Goal: Task Accomplishment & Management: Manage account settings

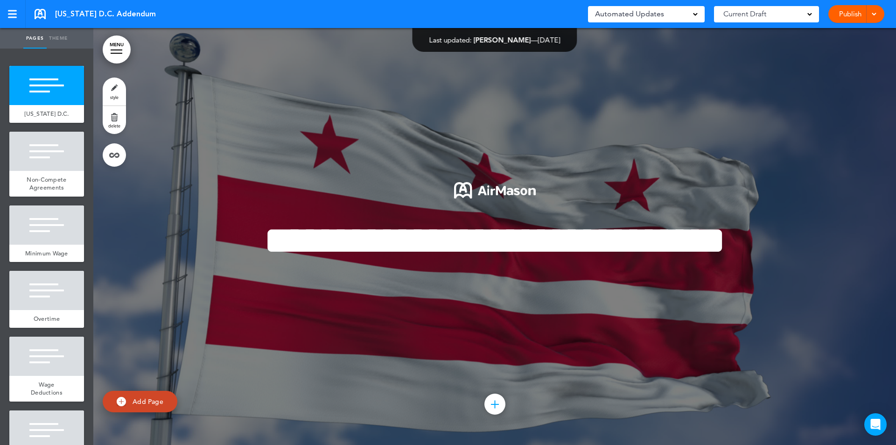
click at [692, 13] on div "Automated Updates 0" at bounding box center [646, 13] width 103 height 13
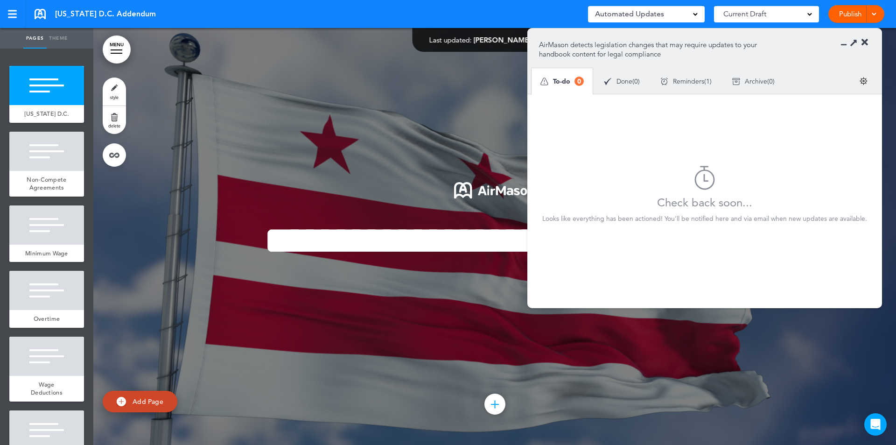
click at [697, 83] on span "Reminders" at bounding box center [688, 81] width 31 height 7
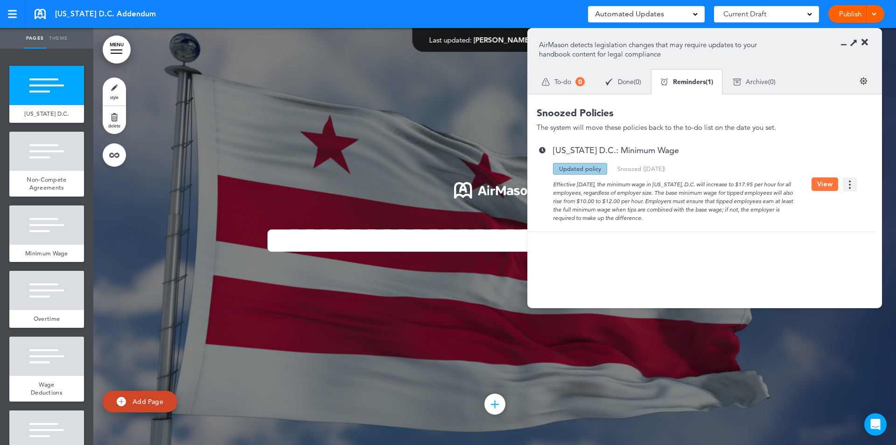
click at [48, 8] on div "Washington D.C. Addendum Saved! Automated Updates 0 Auto policy updates AirMaso…" at bounding box center [448, 14] width 896 height 28
click at [42, 13] on link at bounding box center [40, 14] width 11 height 10
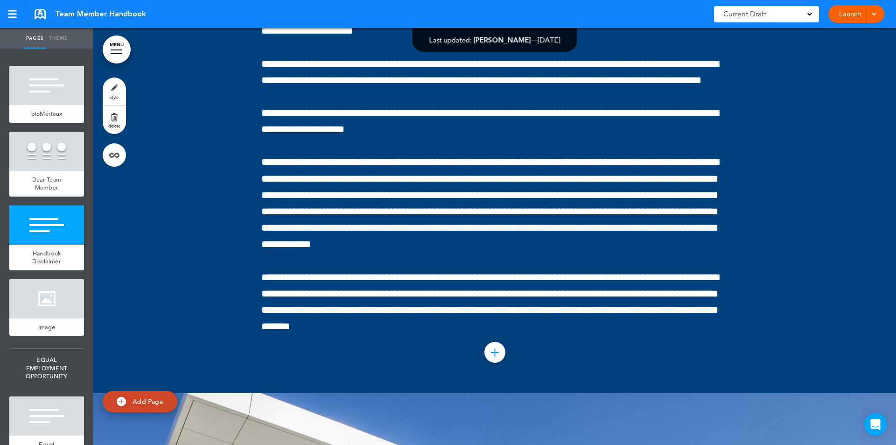
scroll to position [1798, 0]
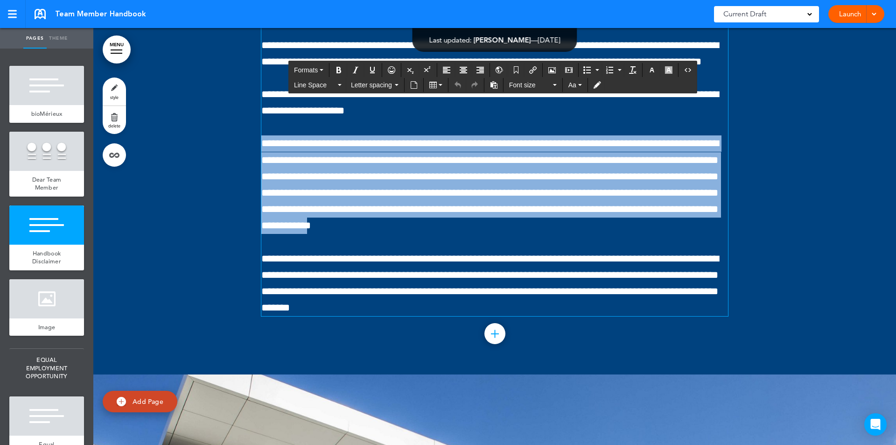
drag, startPoint x: 259, startPoint y: 188, endPoint x: 667, endPoint y: 309, distance: 425.8
click at [667, 230] on span "**********" at bounding box center [489, 184] width 457 height 92
click at [760, 233] on div at bounding box center [494, 81] width 802 height 585
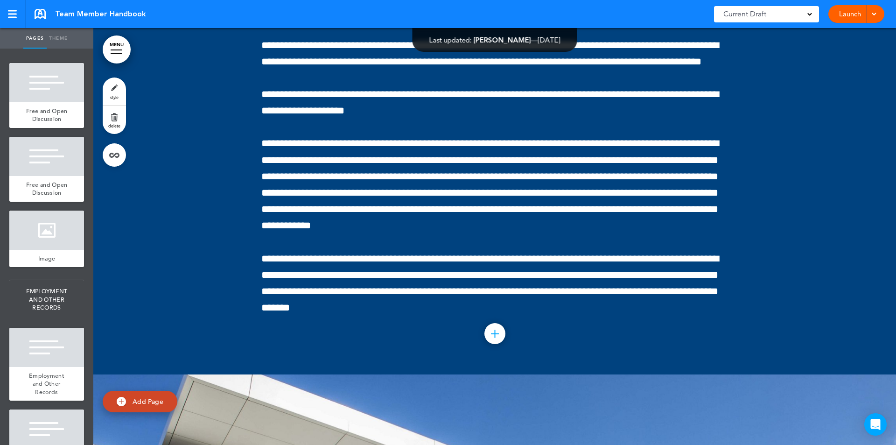
scroll to position [1386, 0]
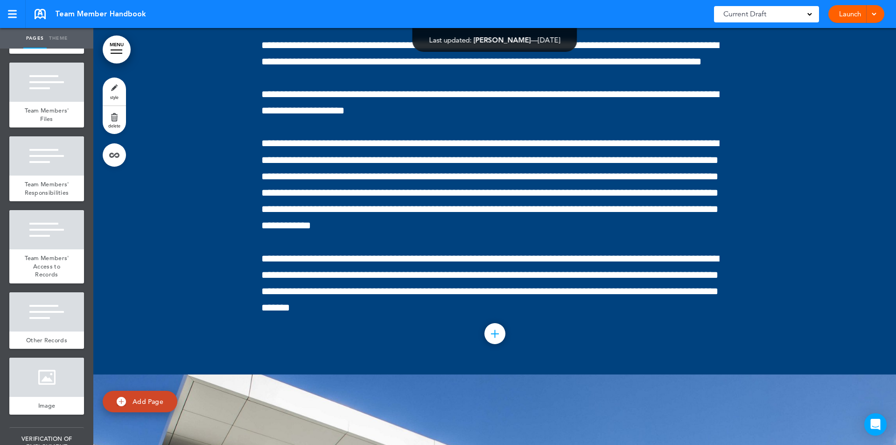
click at [97, 170] on div at bounding box center [494, 81] width 802 height 585
click at [117, 56] on link "MENU" at bounding box center [117, 49] width 28 height 28
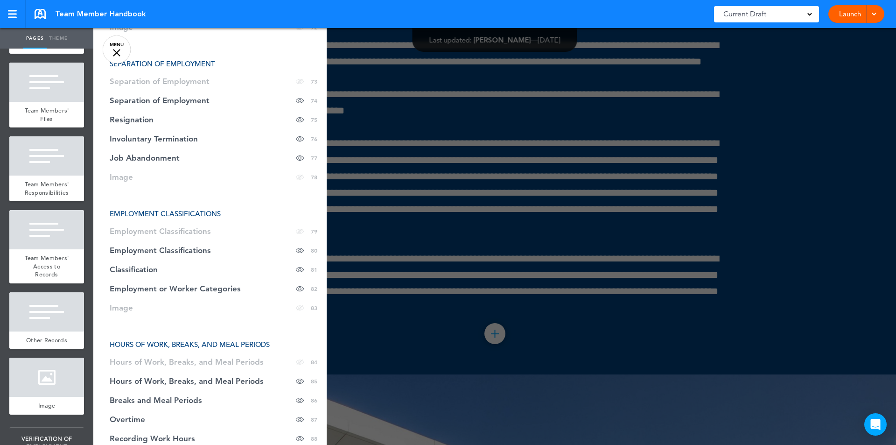
scroll to position [1951, 0]
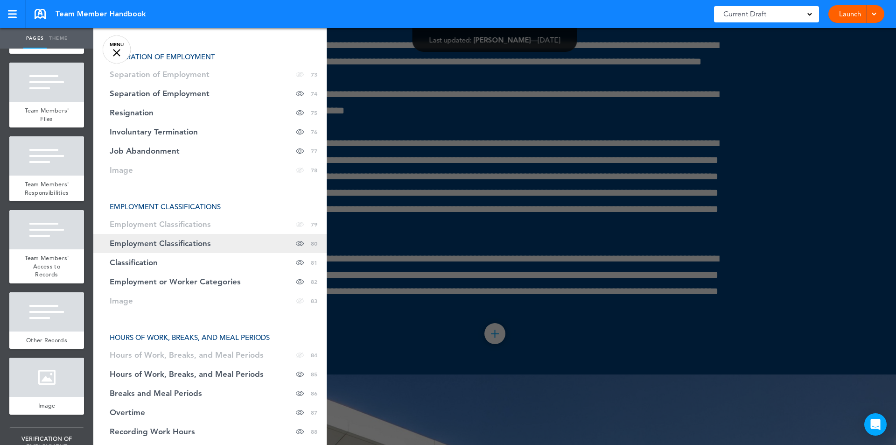
click at [135, 248] on link "Employment Classifications Hide page in table of contents 80" at bounding box center [209, 243] width 233 height 19
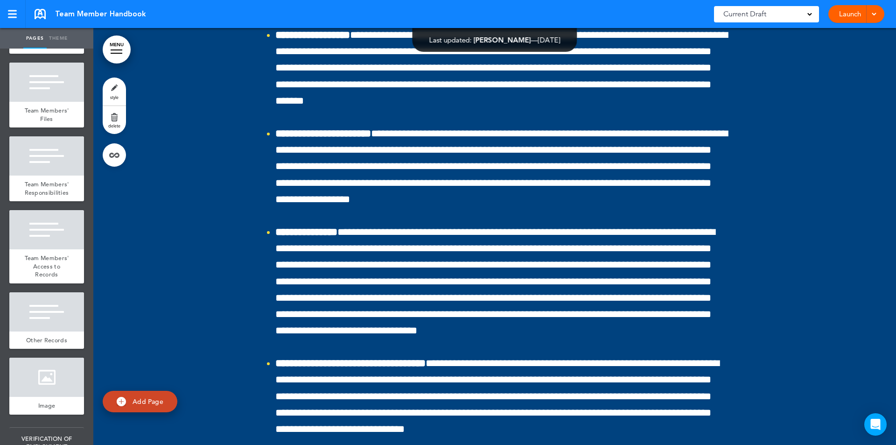
scroll to position [41535, 0]
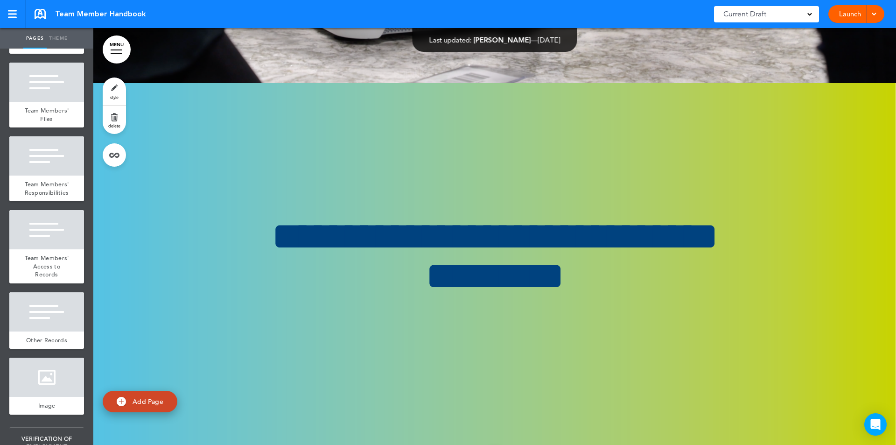
click at [109, 59] on link "MENU" at bounding box center [117, 49] width 28 height 28
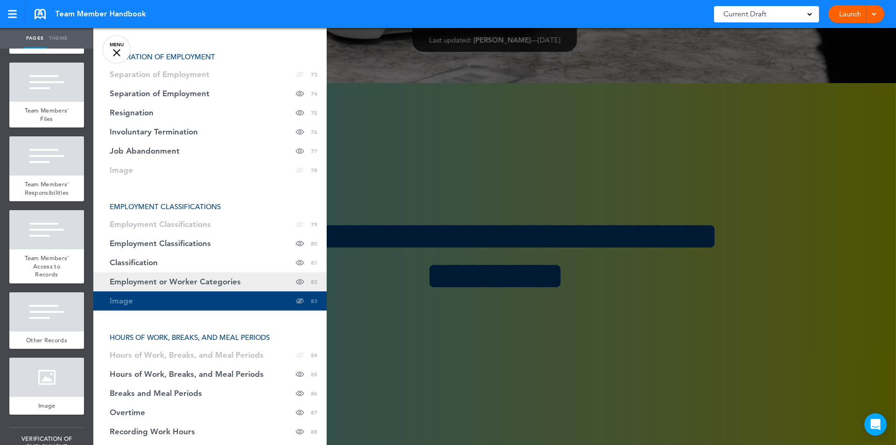
click at [161, 273] on link "Employment or Worker Categories Hide page in table of contents 82" at bounding box center [209, 281] width 233 height 19
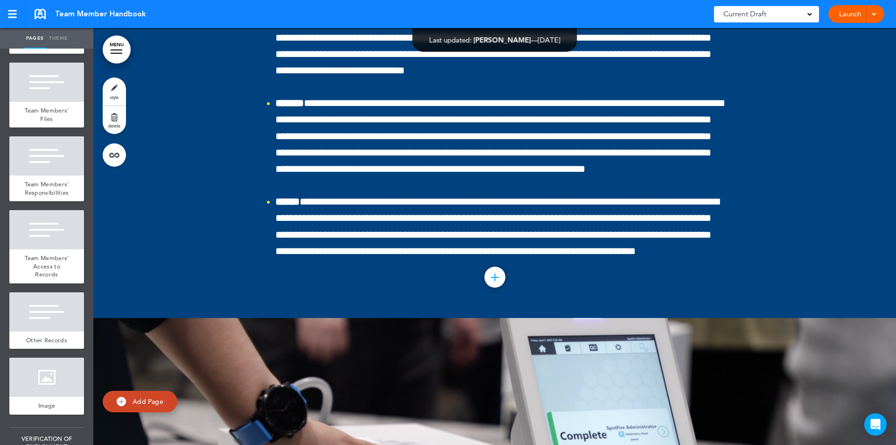
scroll to position [40882, 0]
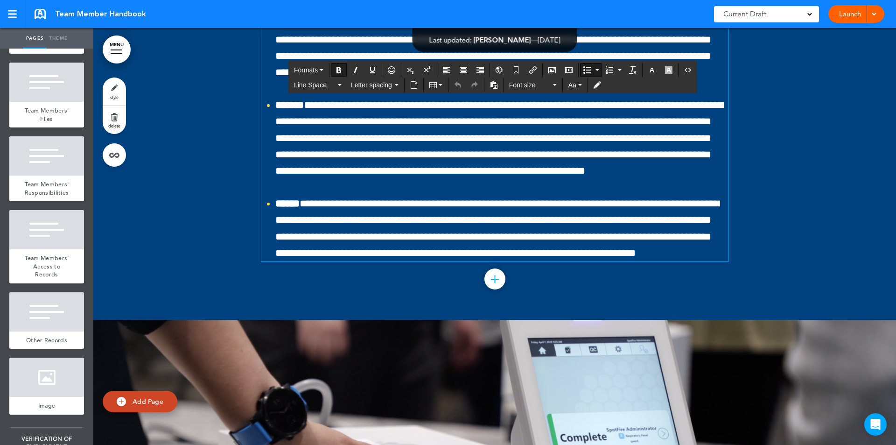
drag, startPoint x: 272, startPoint y: 97, endPoint x: 515, endPoint y: 162, distance: 252.1
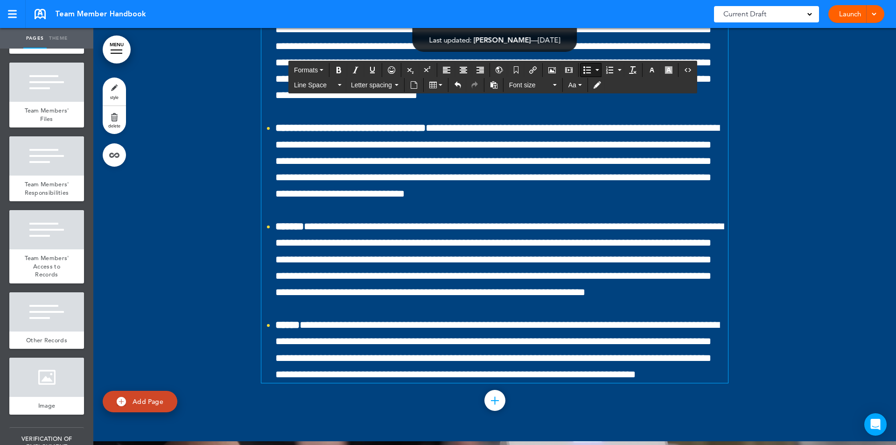
scroll to position [40658, 0]
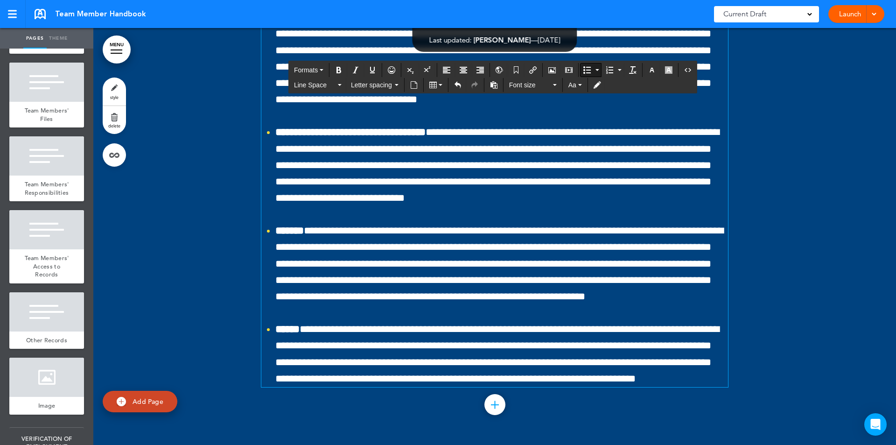
drag, startPoint x: 186, startPoint y: 229, endPoint x: 208, endPoint y: 253, distance: 33.0
click at [186, 228] on div at bounding box center [494, 62] width 802 height 765
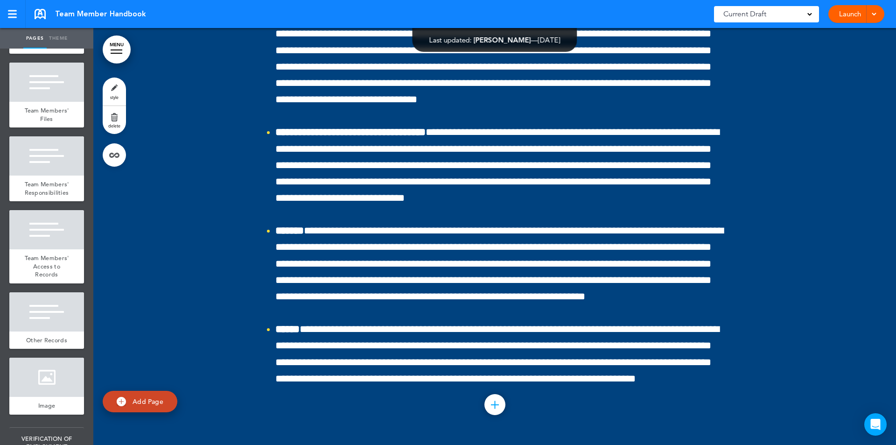
click at [115, 53] on div at bounding box center [117, 53] width 12 height 1
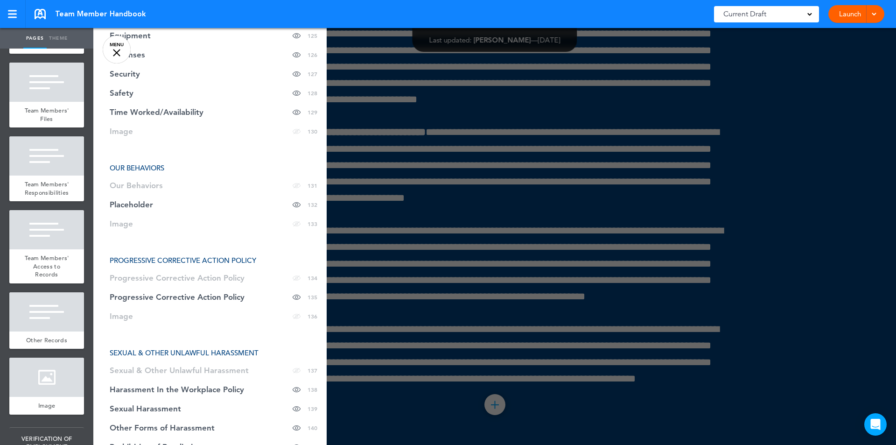
scroll to position [3288, 0]
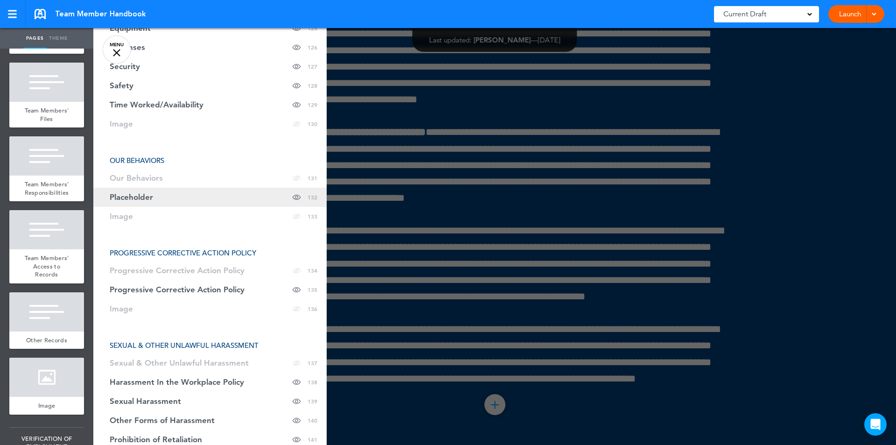
click at [142, 201] on link "Placeholder Hide page in table of contents 132" at bounding box center [209, 197] width 233 height 19
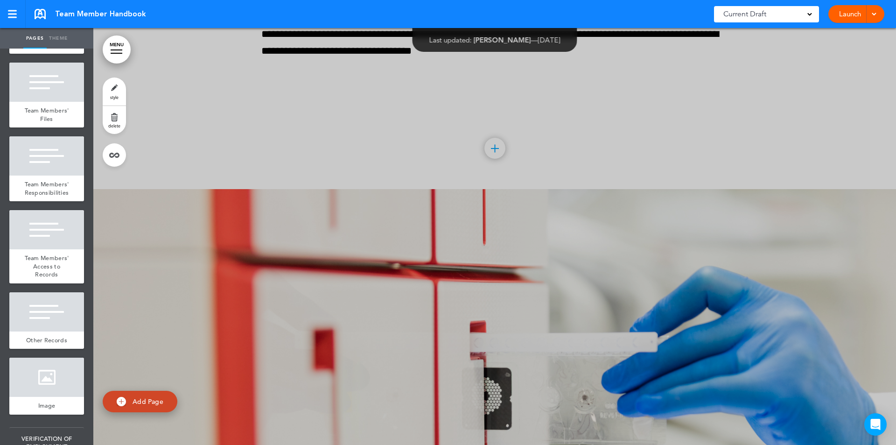
scroll to position [62801, 0]
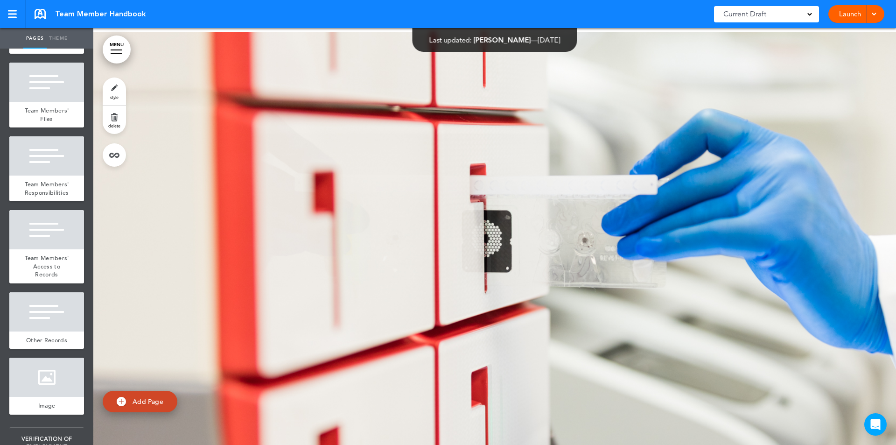
click at [116, 49] on link "MENU" at bounding box center [117, 49] width 28 height 28
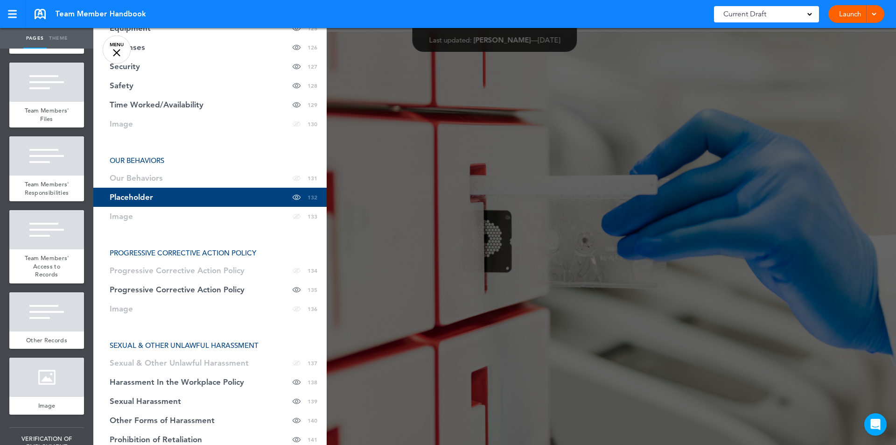
drag, startPoint x: 164, startPoint y: 196, endPoint x: 139, endPoint y: 195, distance: 25.7
click at [139, 195] on span "Placeholder" at bounding box center [131, 197] width 43 height 8
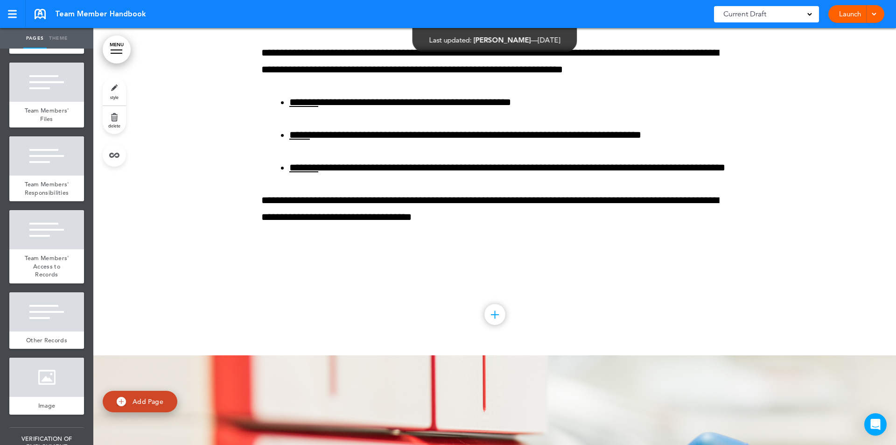
scroll to position [62472, 0]
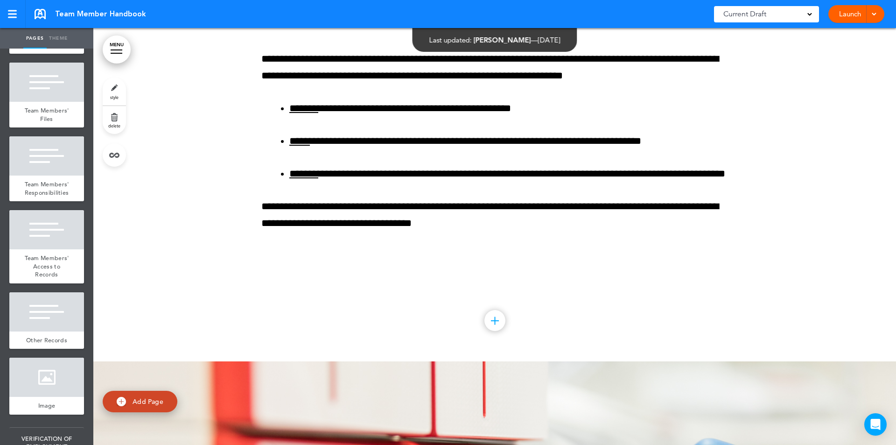
click at [114, 54] on link "MENU" at bounding box center [117, 49] width 28 height 28
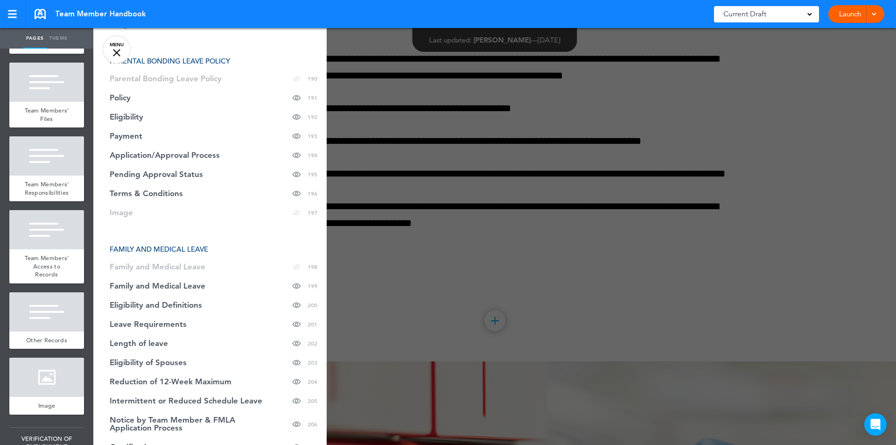
scroll to position [4942, 0]
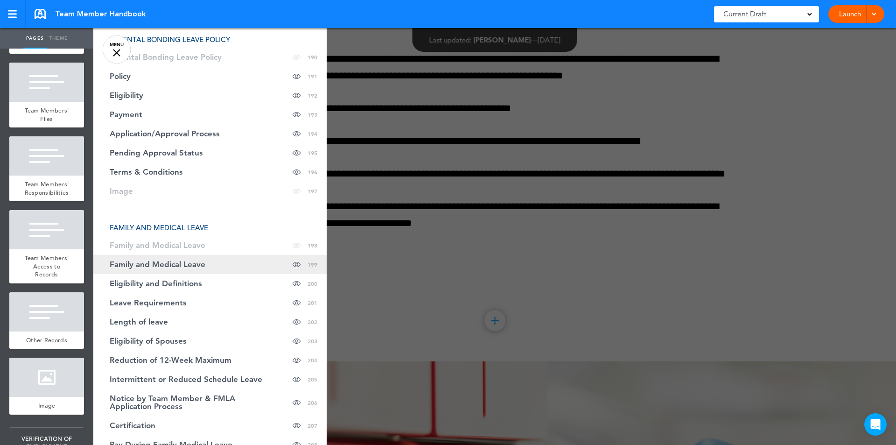
click at [148, 255] on link "Family and Medical Leave Hide page in table of contents 199" at bounding box center [209, 264] width 233 height 19
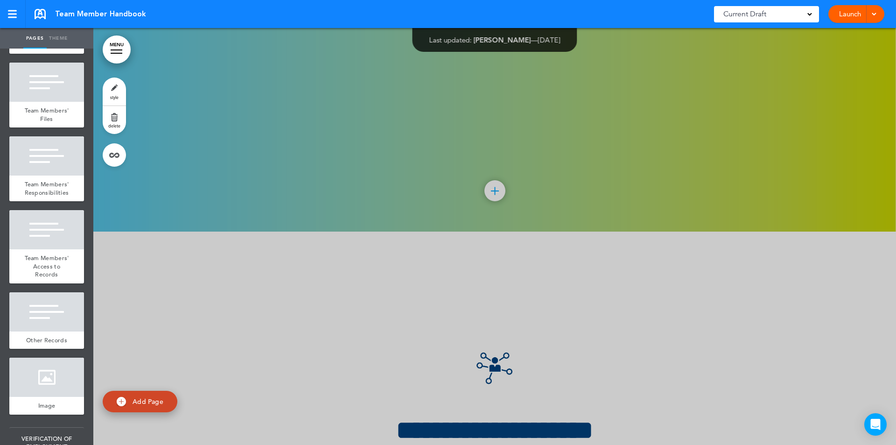
scroll to position [96356, 0]
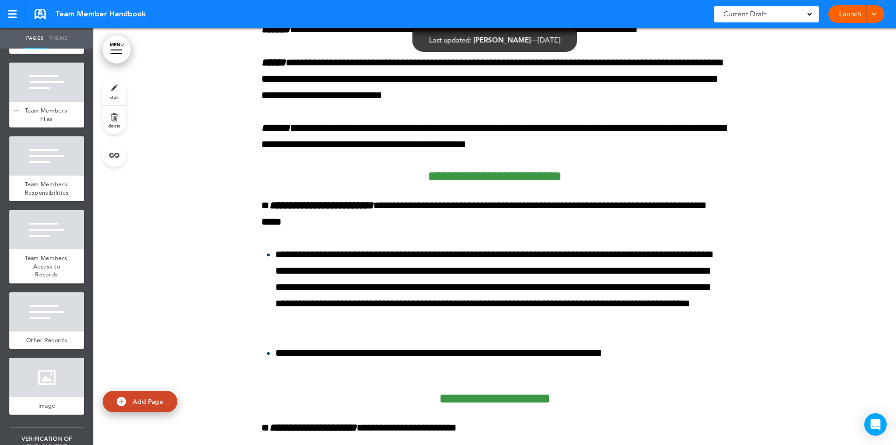
click at [55, 127] on div "Team Members' Files" at bounding box center [46, 115] width 75 height 26
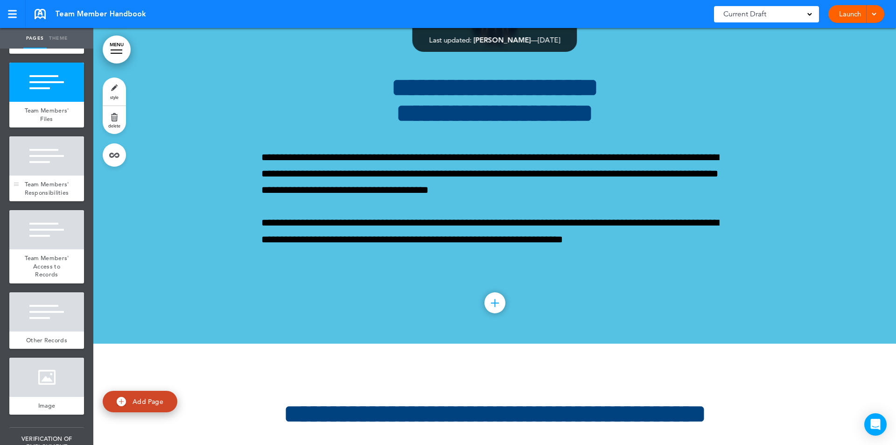
scroll to position [10404, 0]
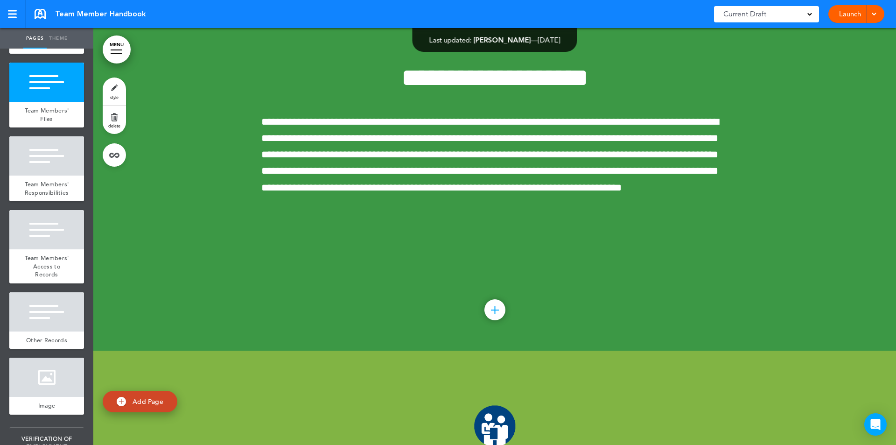
click at [121, 49] on div at bounding box center [117, 49] width 12 height 1
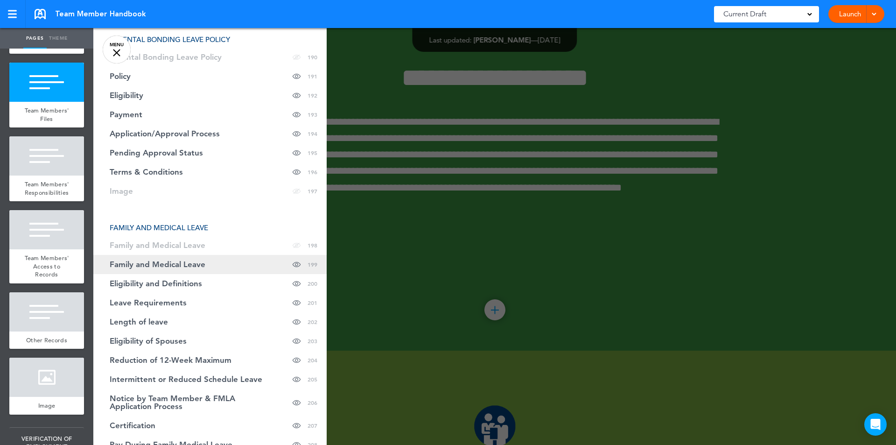
click at [163, 260] on span "Family and Medical Leave" at bounding box center [158, 264] width 96 height 8
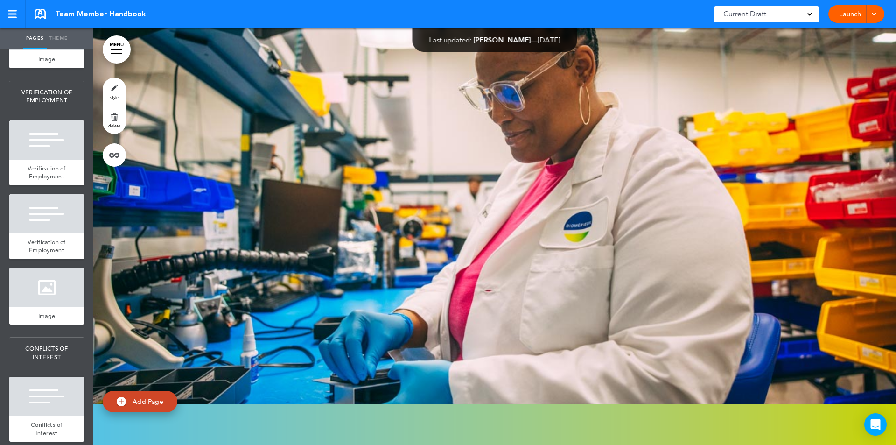
scroll to position [103951, 0]
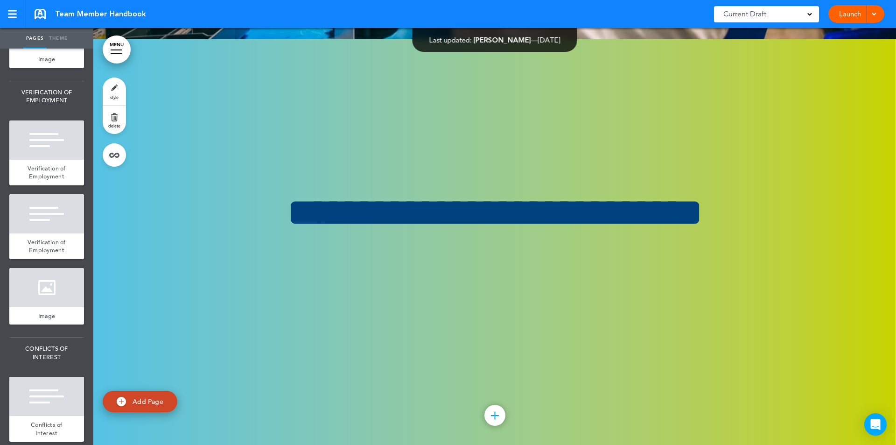
click at [116, 56] on link "MENU" at bounding box center [117, 49] width 28 height 28
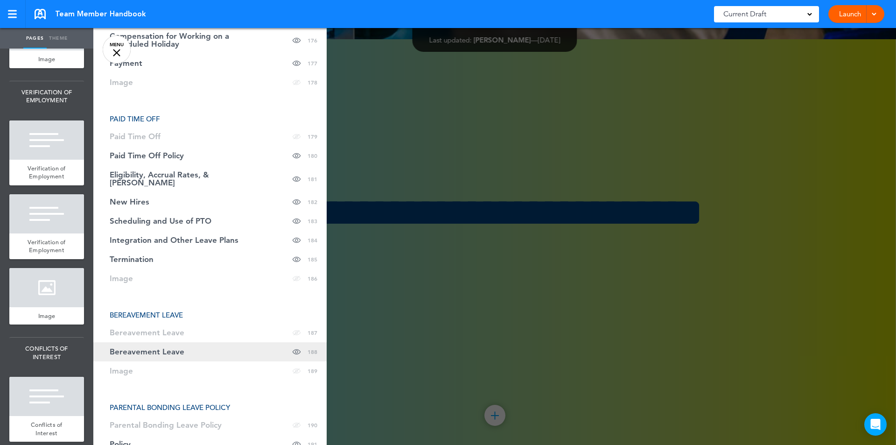
scroll to position [4567, 0]
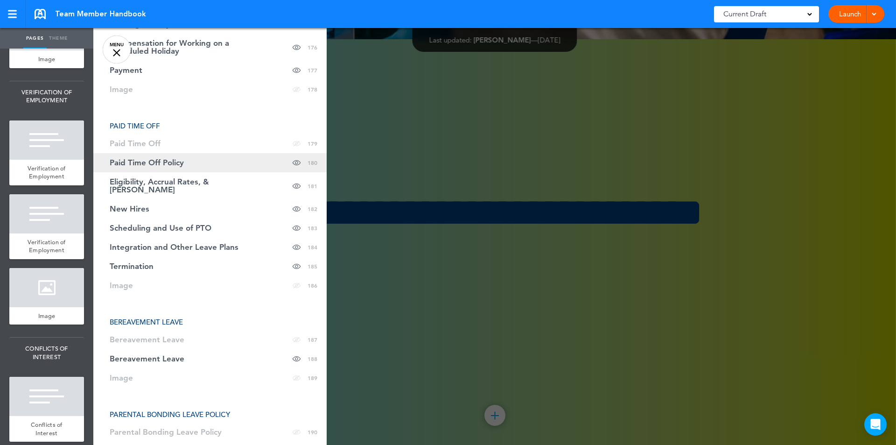
click at [168, 153] on link "Paid Time Off Policy Hide page in table of contents 180" at bounding box center [209, 162] width 233 height 19
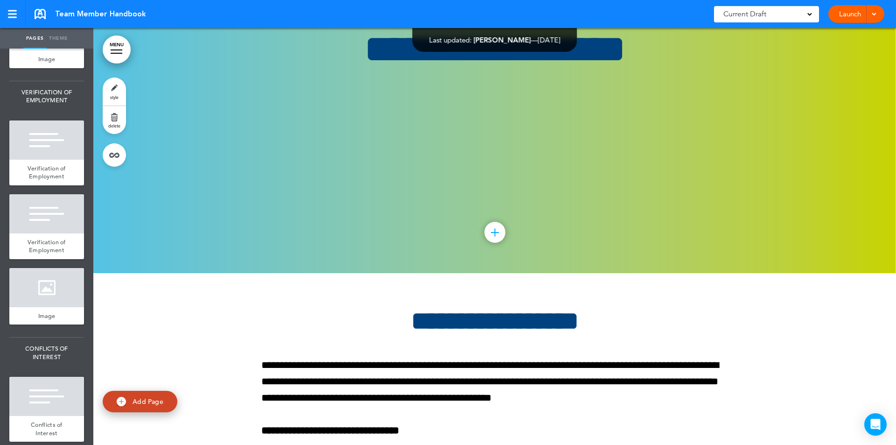
scroll to position [90905, 0]
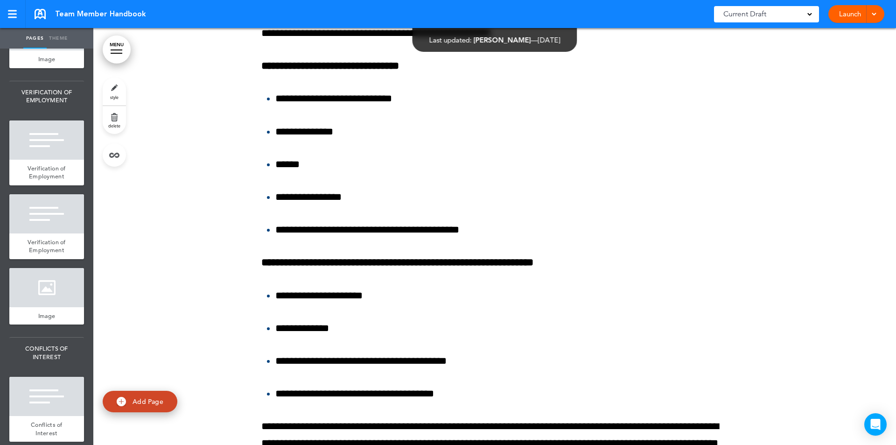
click at [112, 48] on link "MENU" at bounding box center [117, 49] width 28 height 28
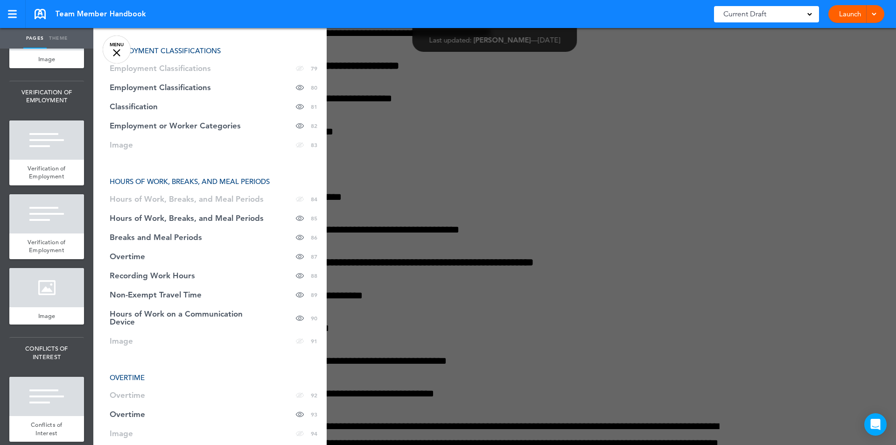
scroll to position [2121, 0]
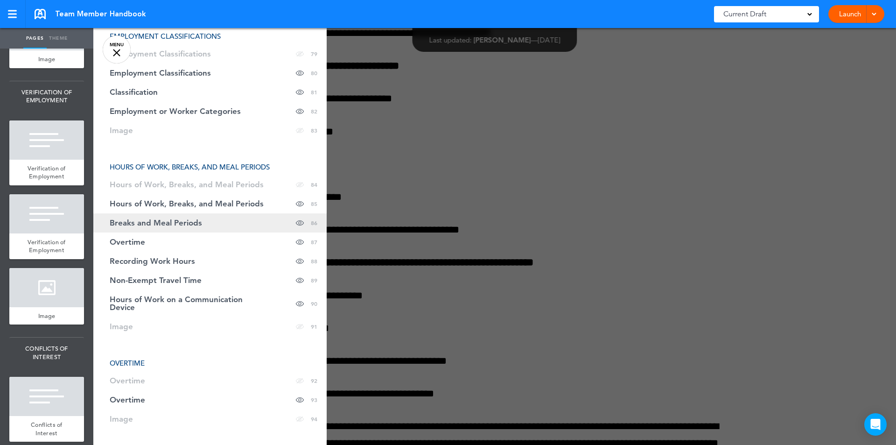
click at [187, 225] on span "Breaks and Meal Periods" at bounding box center [156, 223] width 92 height 8
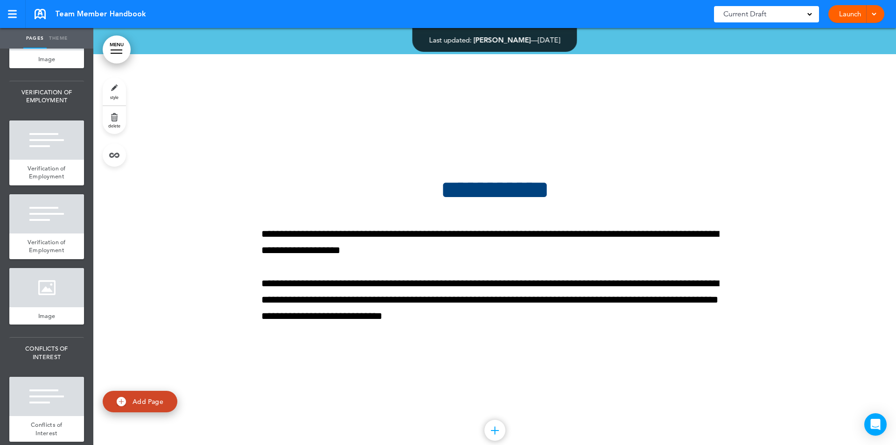
scroll to position [50327, 0]
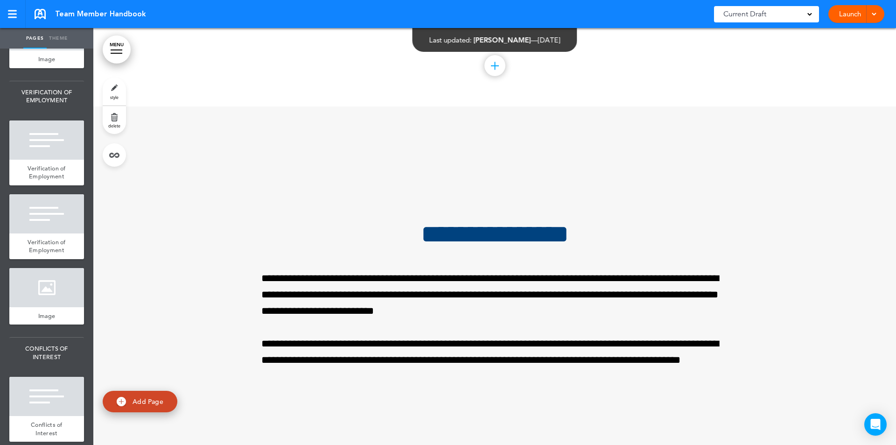
click at [122, 47] on link "MENU" at bounding box center [117, 49] width 28 height 28
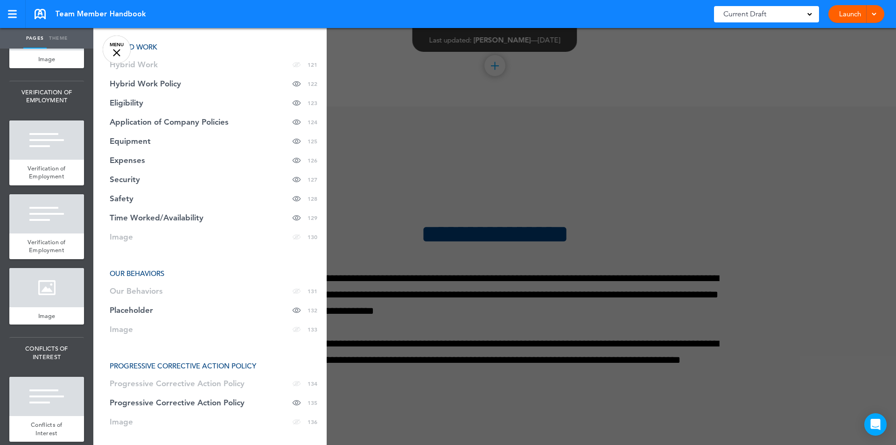
scroll to position [3210, 0]
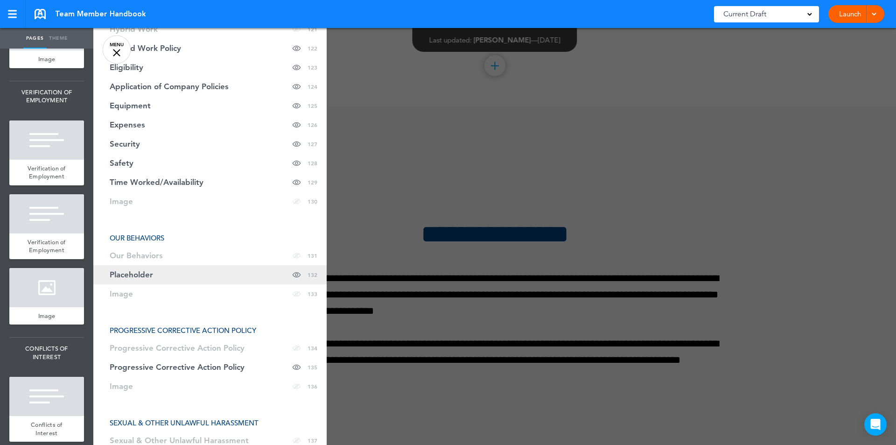
click at [130, 275] on span "Placeholder" at bounding box center [131, 275] width 43 height 8
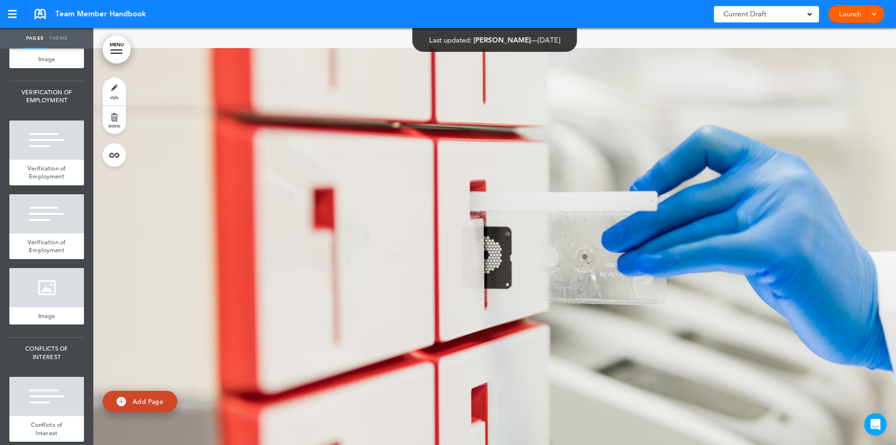
scroll to position [62801, 0]
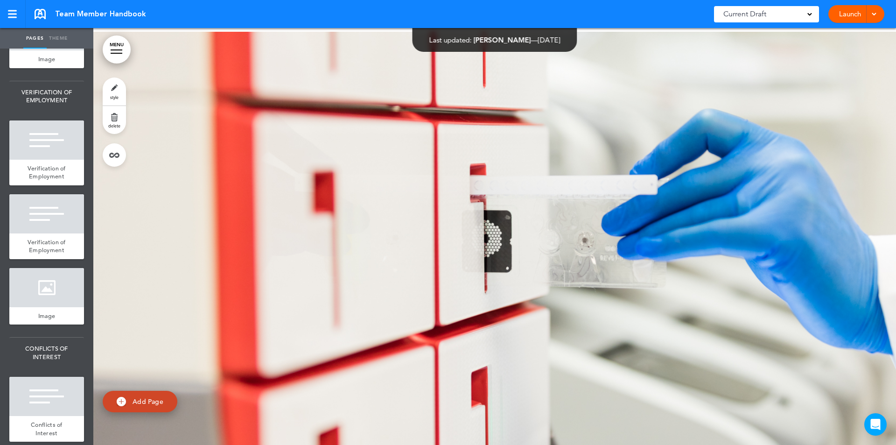
click at [113, 53] on div at bounding box center [117, 53] width 12 height 1
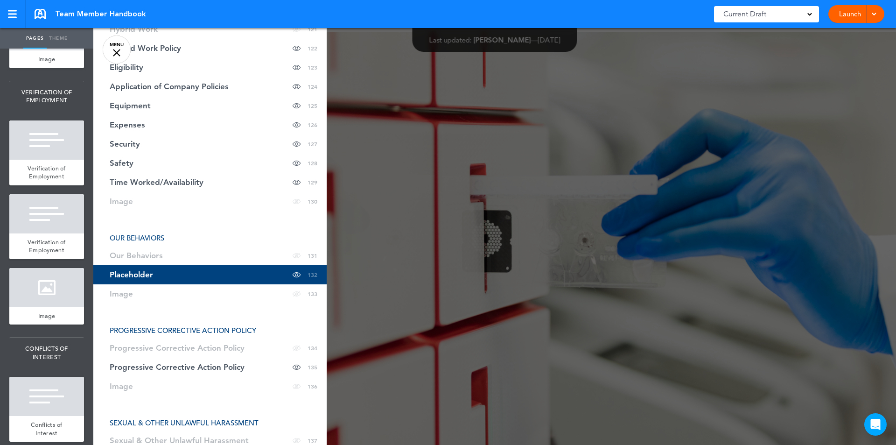
drag, startPoint x: 140, startPoint y: 272, endPoint x: 125, endPoint y: 274, distance: 15.5
click at [125, 274] on span "Placeholder" at bounding box center [131, 275] width 43 height 8
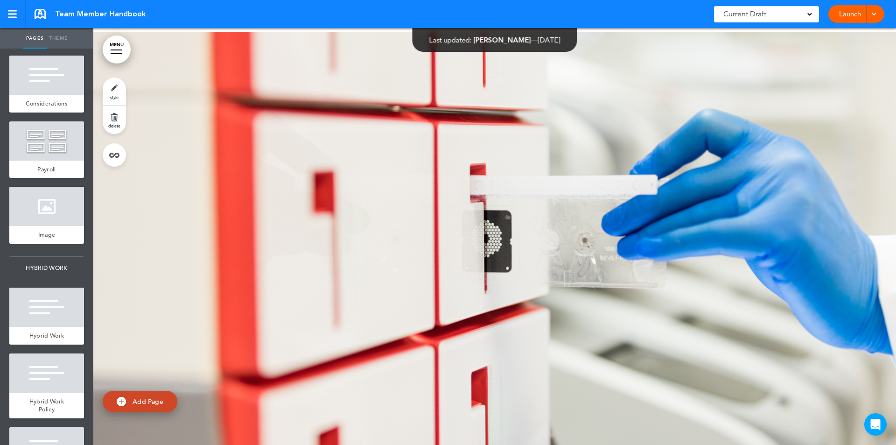
scroll to position [8753, 0]
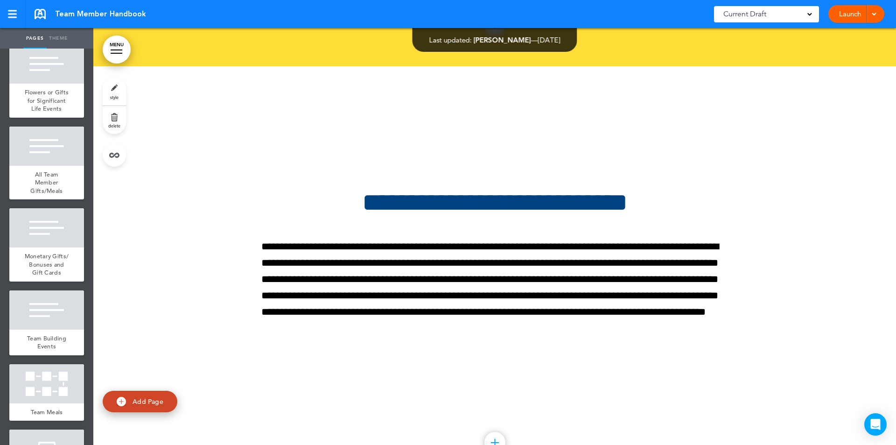
scroll to position [53516, 0]
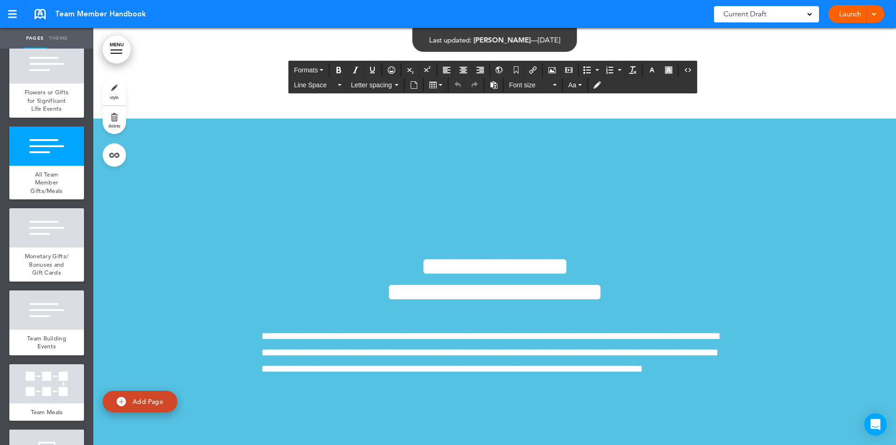
drag, startPoint x: 455, startPoint y: 316, endPoint x: 556, endPoint y: 314, distance: 100.8
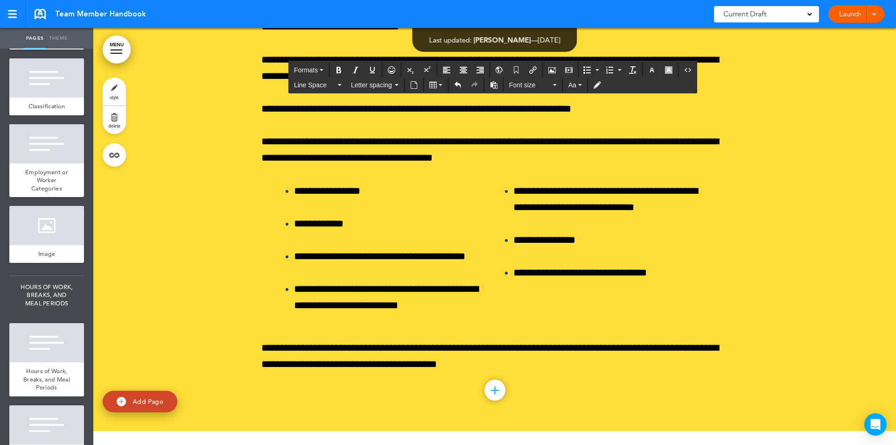
scroll to position [6433, 0]
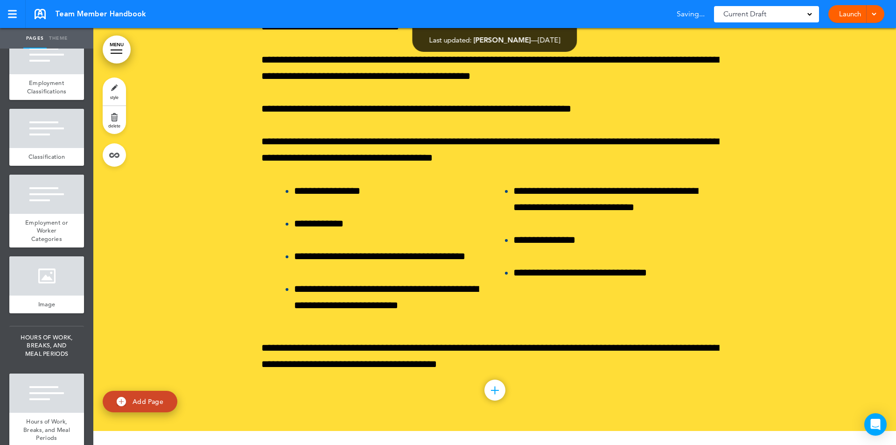
click at [112, 54] on link "MENU" at bounding box center [117, 49] width 28 height 28
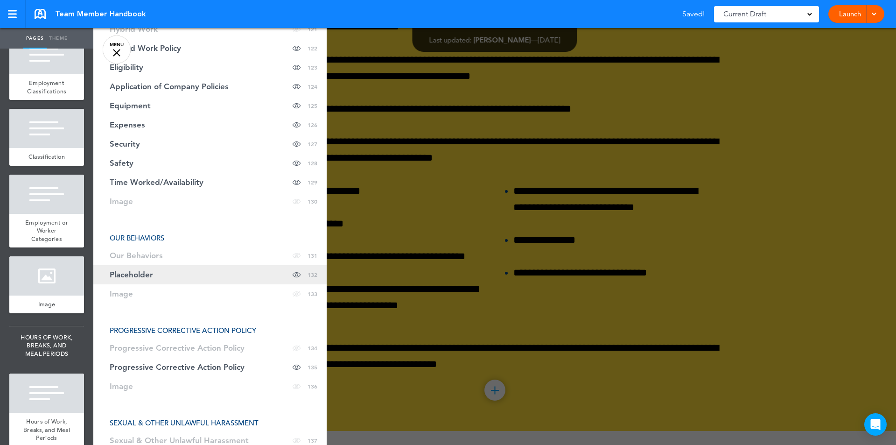
click at [139, 269] on link "Placeholder Hide page in table of contents 132" at bounding box center [209, 274] width 233 height 19
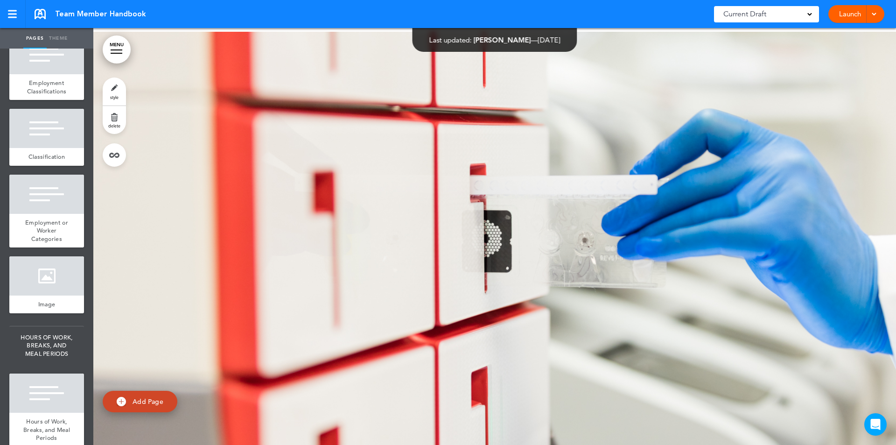
click at [115, 37] on link "MENU" at bounding box center [117, 49] width 28 height 28
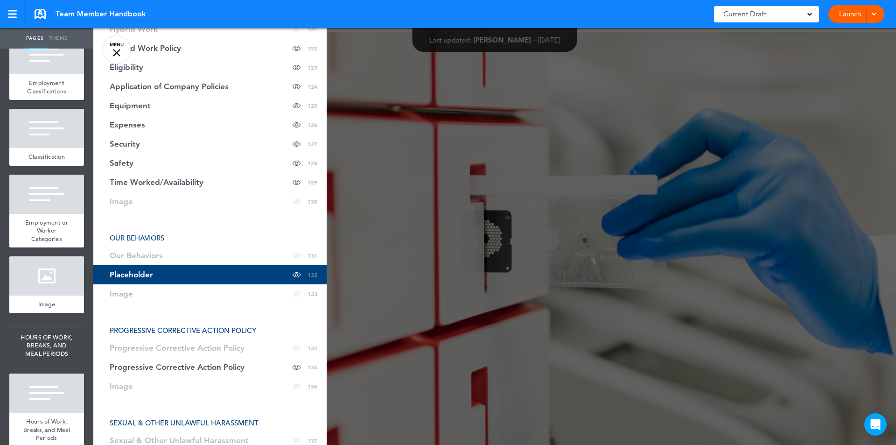
click at [487, 384] on div at bounding box center [541, 222] width 896 height 445
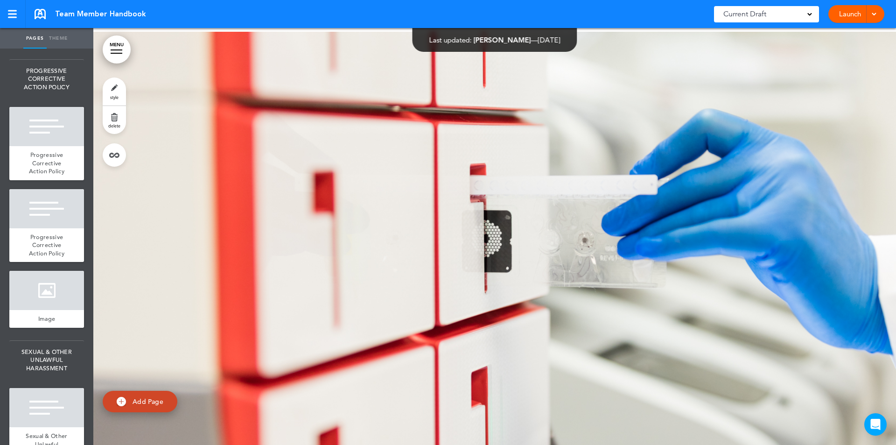
scroll to position [10544, 0]
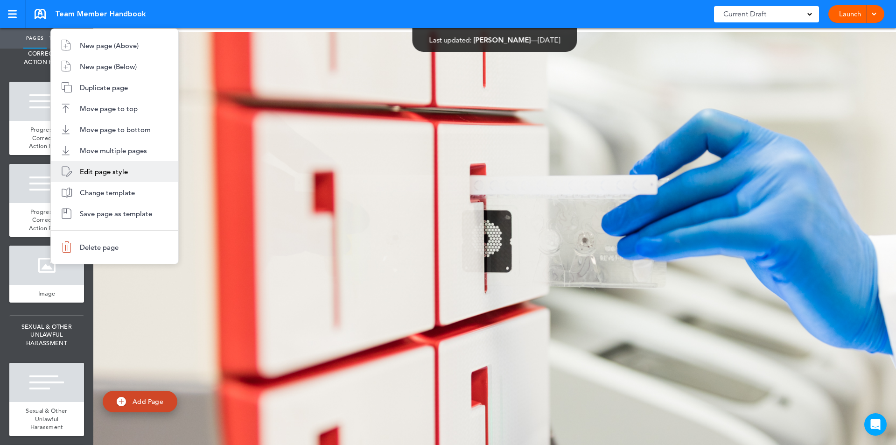
click at [112, 170] on span "Edit page style" at bounding box center [104, 171] width 48 height 9
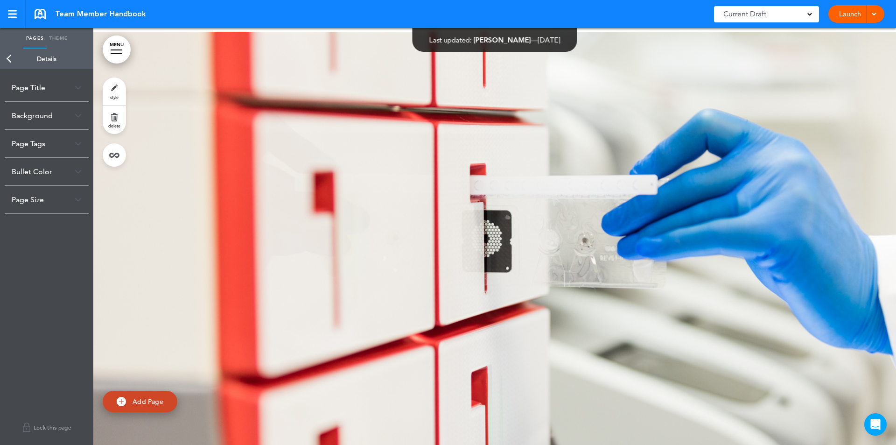
click at [38, 88] on div "Page Title" at bounding box center [47, 88] width 84 height 28
drag, startPoint x: 52, startPoint y: 125, endPoint x: 9, endPoint y: 121, distance: 43.0
click at [9, 121] on div "**********" at bounding box center [47, 123] width 84 height 45
type input "**********"
click at [178, 165] on body "Checking url availability Make this page common so it is available in other han…" at bounding box center [448, 222] width 896 height 445
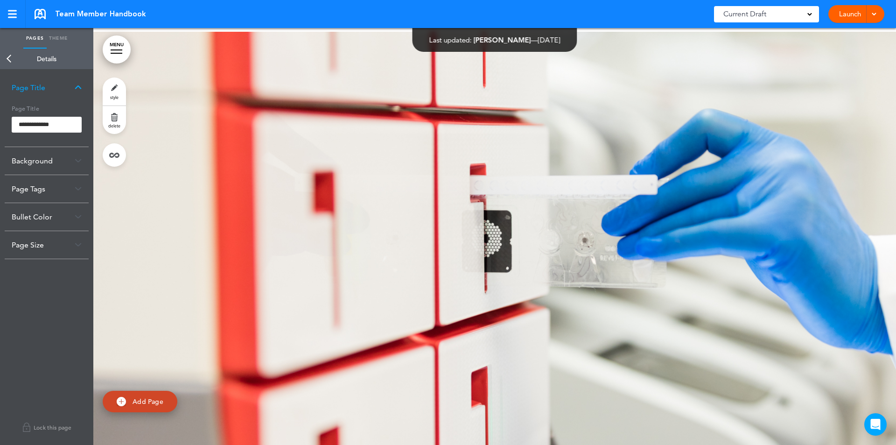
click at [79, 86] on img at bounding box center [78, 87] width 7 height 5
click at [112, 56] on link "MENU" at bounding box center [117, 49] width 28 height 28
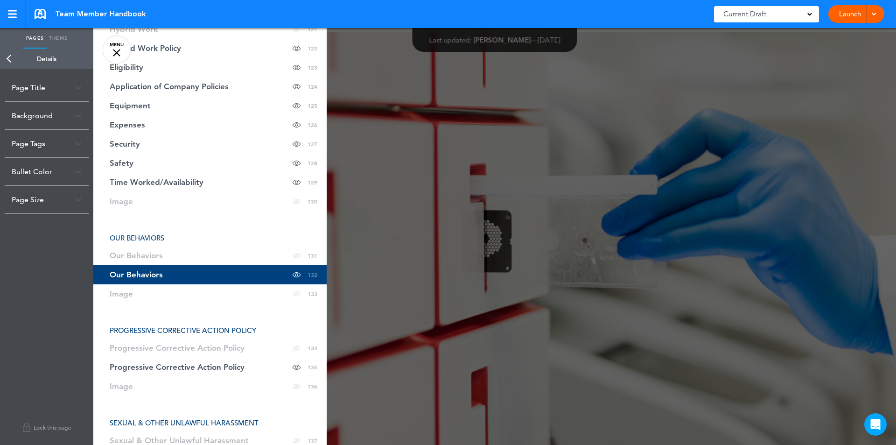
click at [55, 283] on div "**********" at bounding box center [46, 256] width 93 height 375
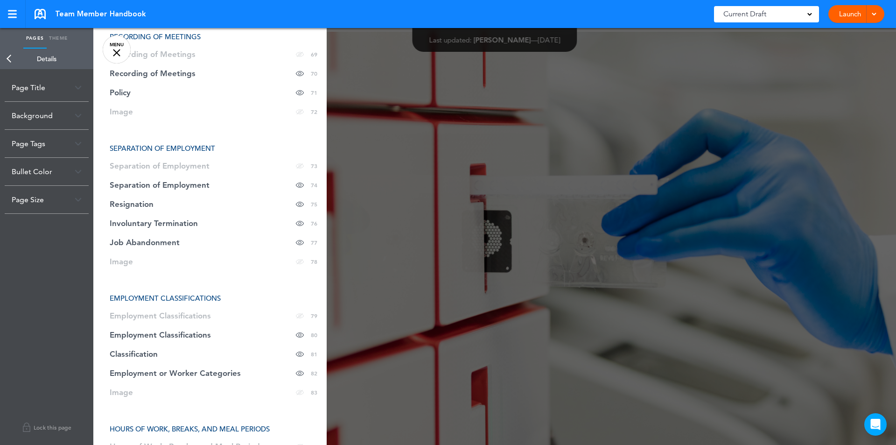
scroll to position [1739, 0]
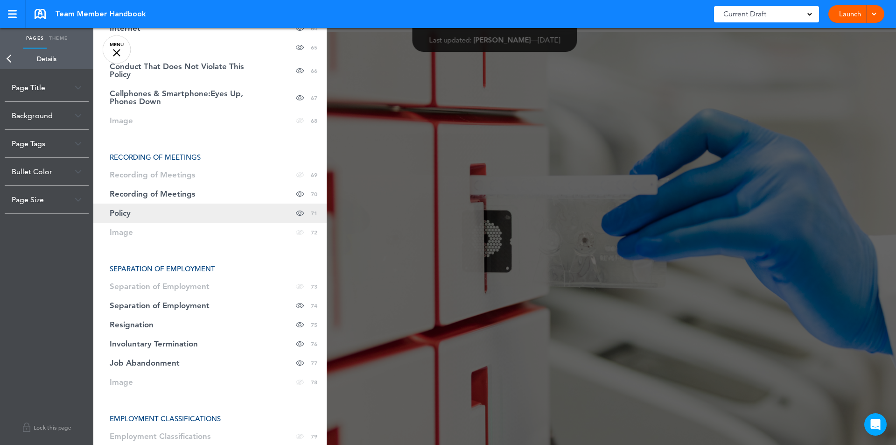
click at [124, 212] on span "Policy" at bounding box center [120, 213] width 21 height 8
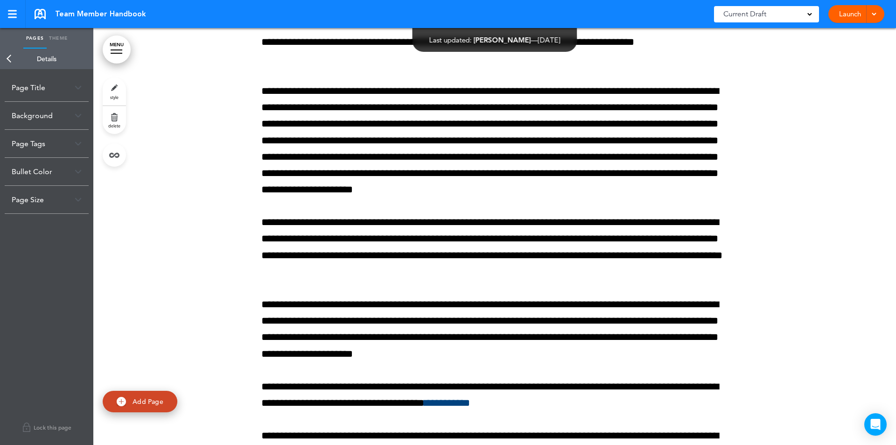
scroll to position [35110, 0]
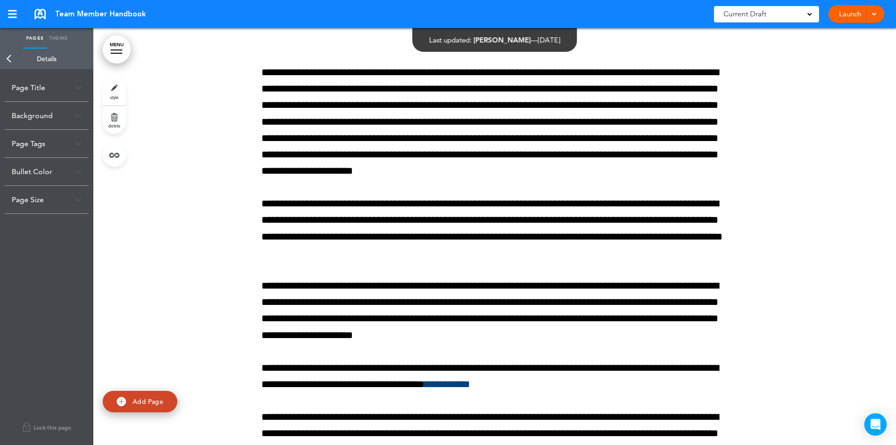
click at [74, 86] on div "Page Title" at bounding box center [47, 88] width 84 height 28
click at [116, 291] on div at bounding box center [494, 437] width 802 height 1110
click at [55, 308] on div "**********" at bounding box center [46, 256] width 93 height 375
click at [149, 300] on div at bounding box center [494, 437] width 802 height 1110
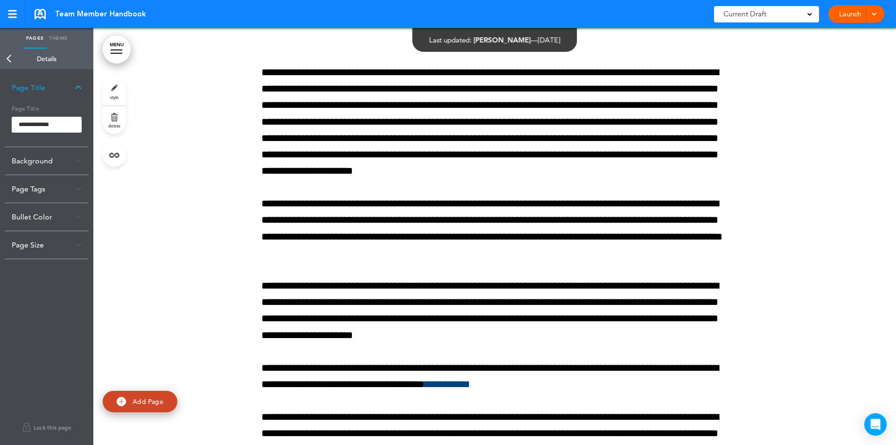
click at [81, 89] on img at bounding box center [78, 87] width 7 height 5
click at [119, 54] on link "MENU" at bounding box center [117, 49] width 28 height 28
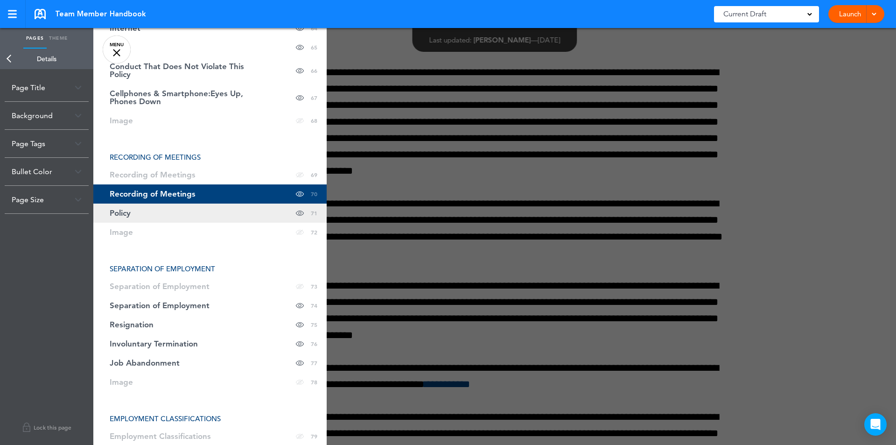
click at [133, 213] on link "Policy Hide page in table of contents 71" at bounding box center [209, 212] width 233 height 19
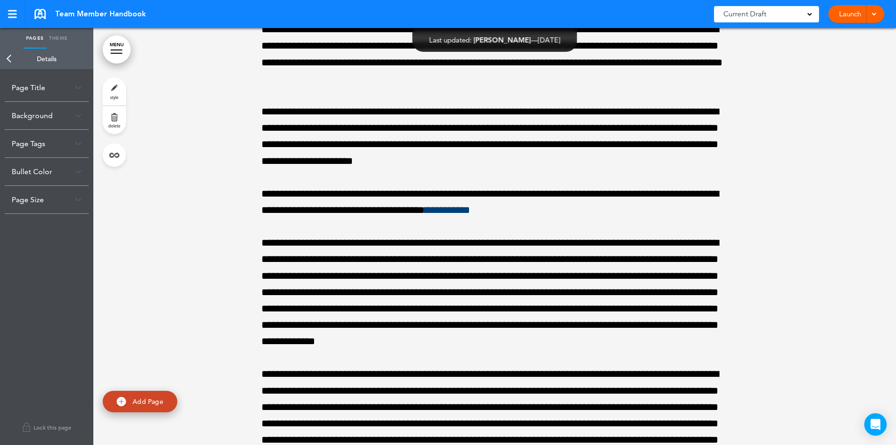
scroll to position [35284, 0]
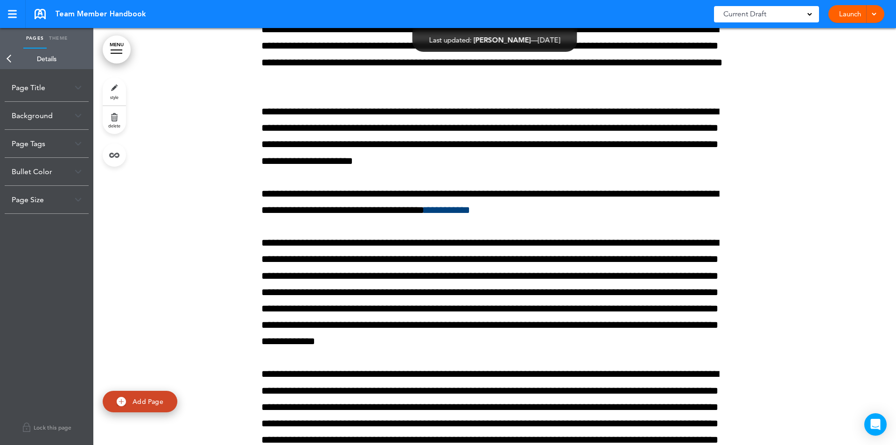
click at [77, 87] on img at bounding box center [78, 87] width 7 height 5
click at [158, 101] on div at bounding box center [494, 263] width 802 height 1110
click at [133, 70] on div at bounding box center [494, 263] width 802 height 1110
click at [10, 18] on link at bounding box center [13, 14] width 26 height 28
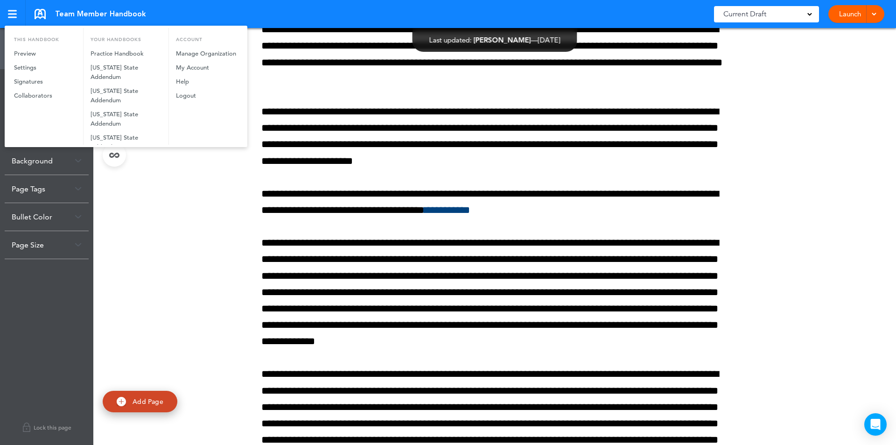
click at [206, 223] on div at bounding box center [448, 222] width 896 height 445
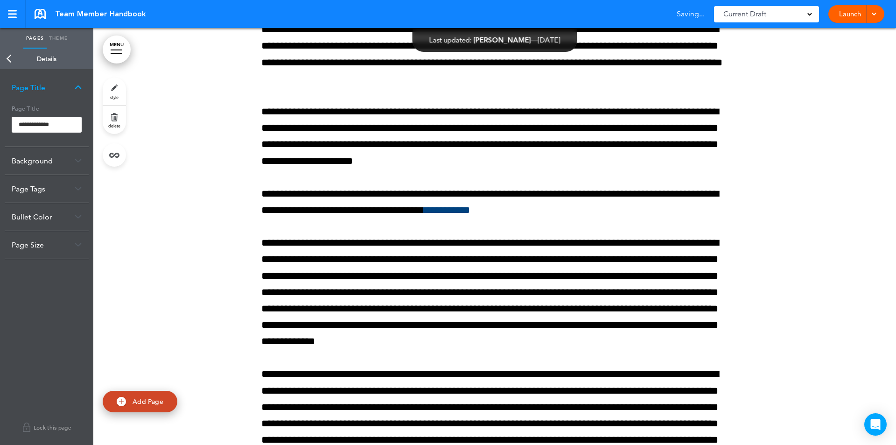
click at [749, 113] on div at bounding box center [494, 263] width 802 height 1110
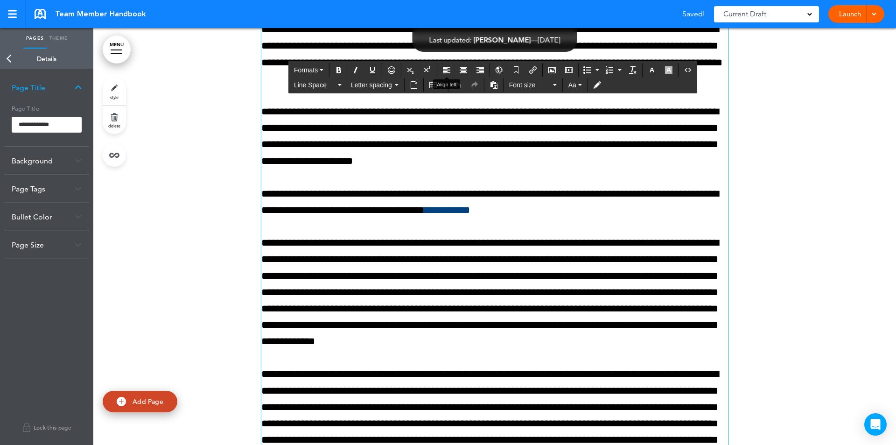
click at [773, 87] on div at bounding box center [494, 263] width 802 height 1110
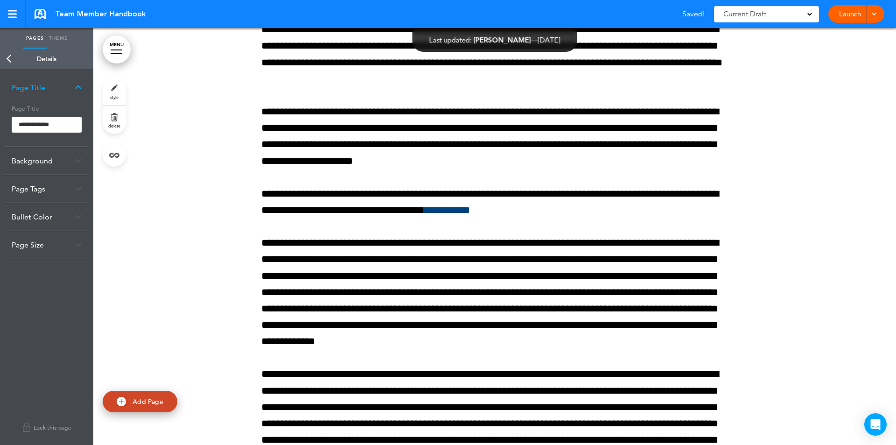
click at [799, 106] on div at bounding box center [494, 263] width 802 height 1110
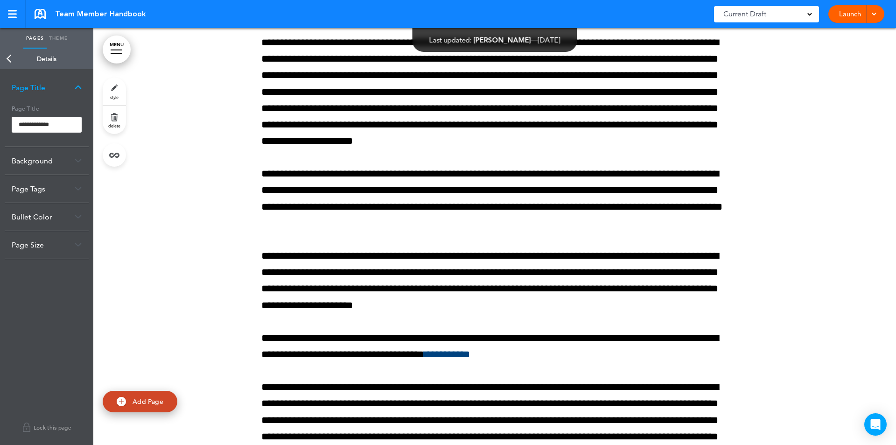
scroll to position [34996, 0]
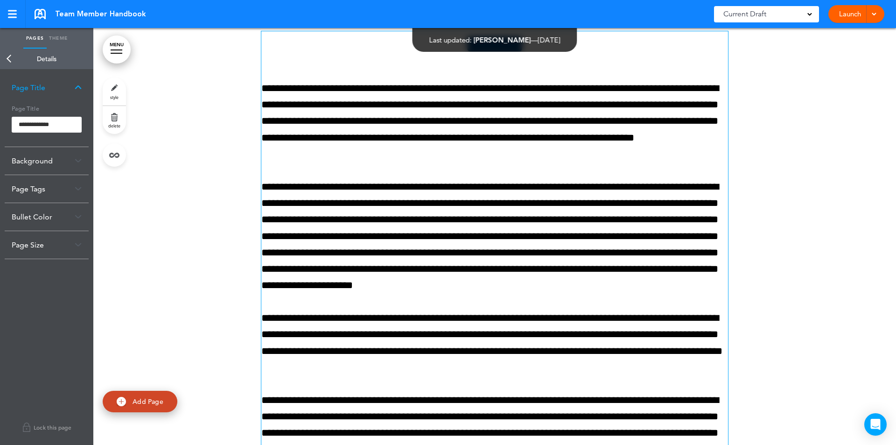
click at [459, 57] on h1 "******" at bounding box center [494, 44] width 466 height 26
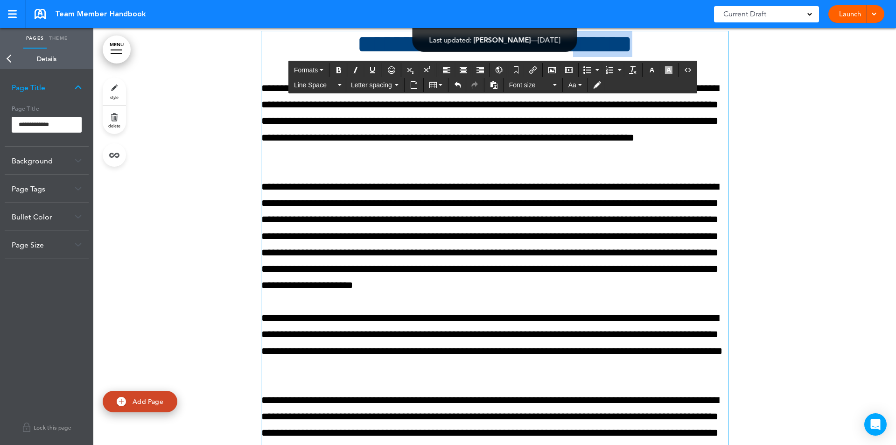
drag, startPoint x: 602, startPoint y: 361, endPoint x: 676, endPoint y: 360, distance: 74.2
click at [676, 57] on h1 "**********" at bounding box center [494, 44] width 466 height 26
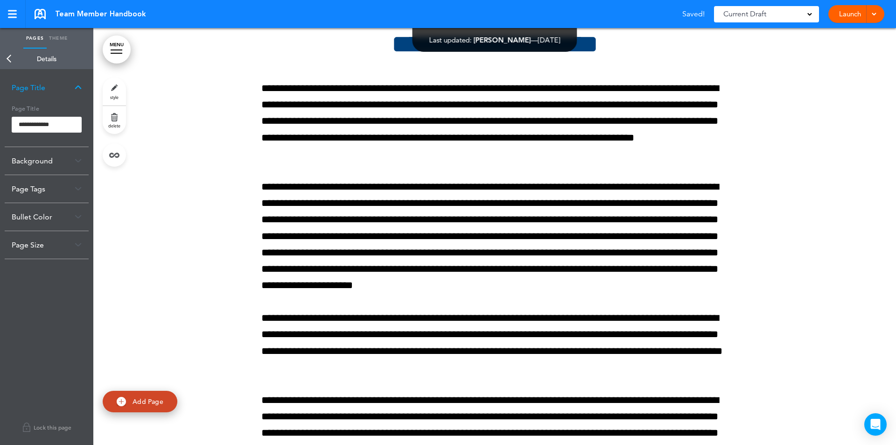
click at [118, 58] on link "MENU" at bounding box center [117, 49] width 28 height 28
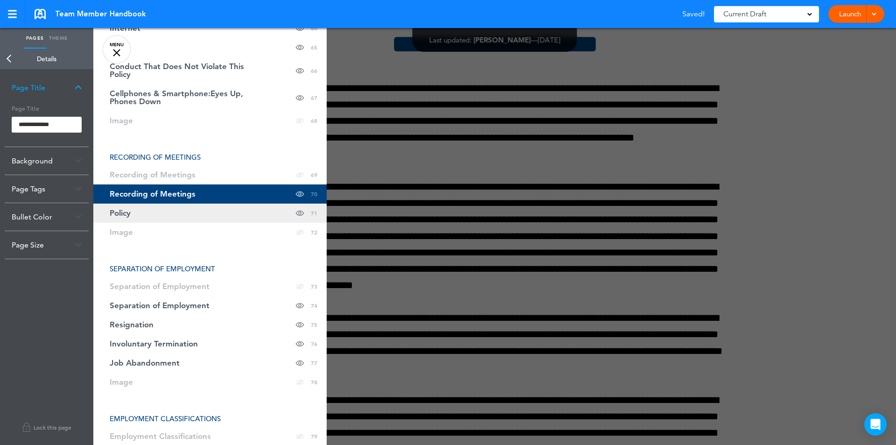
click at [140, 213] on link "Policy Hide page in table of contents 71" at bounding box center [209, 212] width 233 height 19
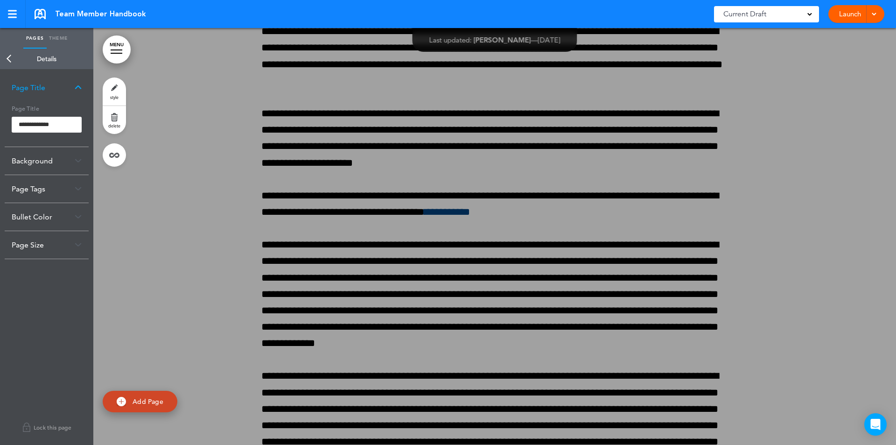
scroll to position [35284, 0]
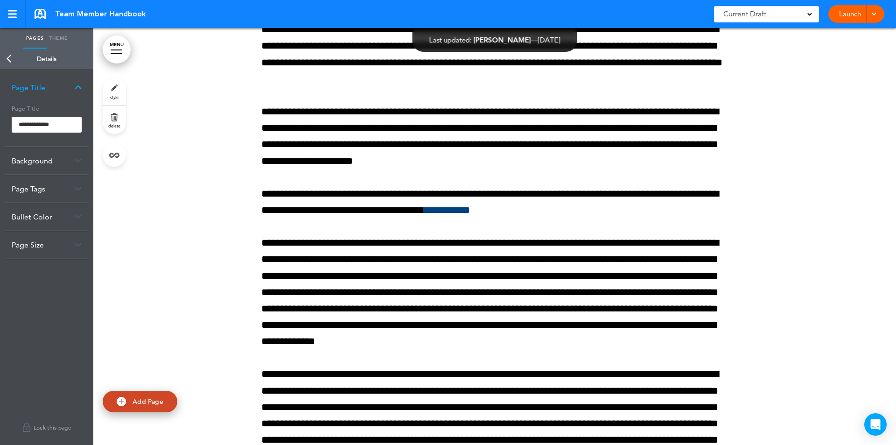
click at [77, 86] on img at bounding box center [78, 87] width 7 height 5
click at [6, 56] on link "Back" at bounding box center [9, 59] width 19 height 21
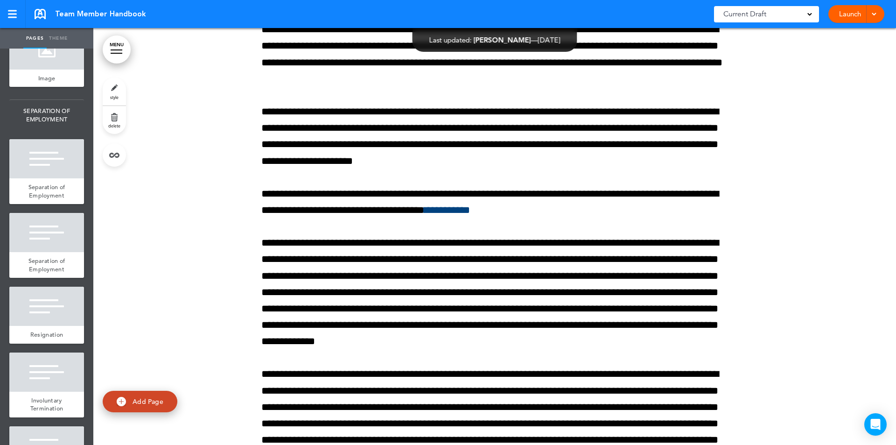
scroll to position [5775, 0]
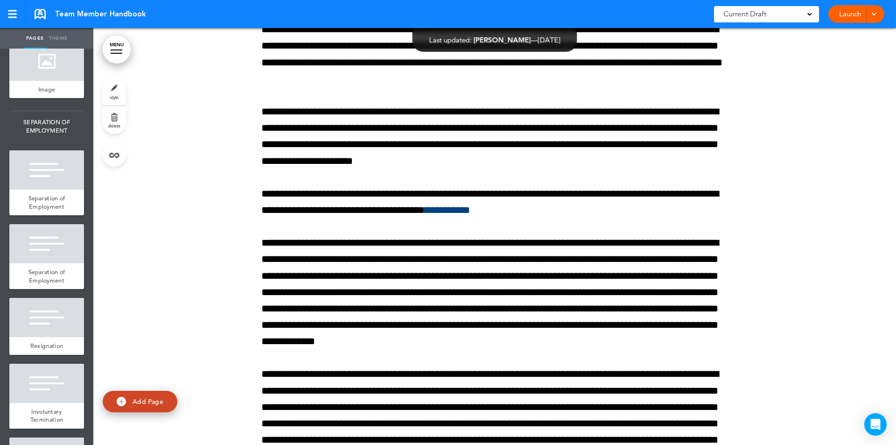
click at [39, 28] on span "Policy" at bounding box center [47, 24] width 16 height 8
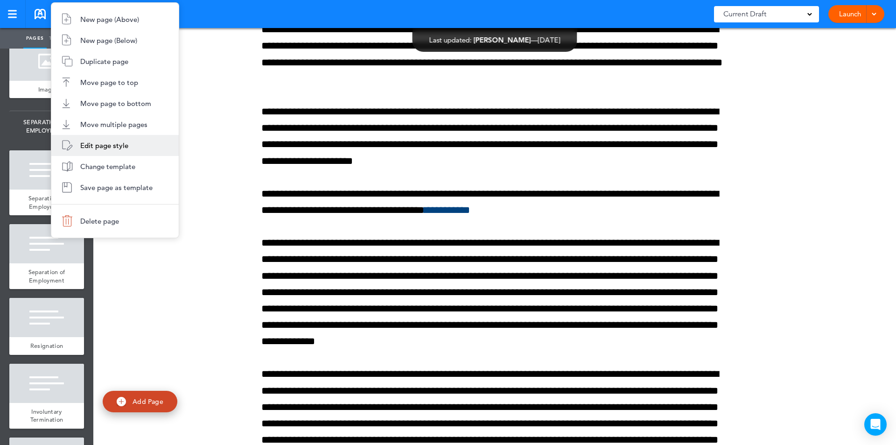
click at [116, 149] on span "Edit page style" at bounding box center [104, 145] width 48 height 9
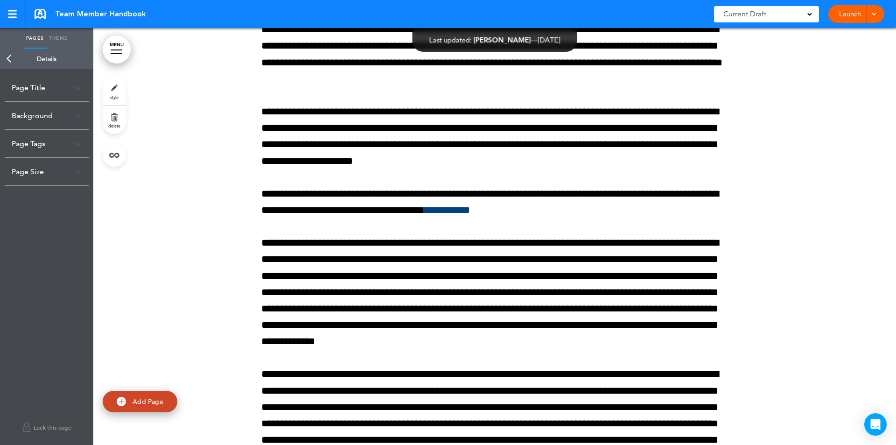
click at [71, 85] on div "Page Title" at bounding box center [47, 88] width 84 height 28
drag, startPoint x: 51, startPoint y: 124, endPoint x: -1, endPoint y: 125, distance: 51.8
click at [0, 125] on html "Make this page common so it is available in other handbooks. This handbook Prev…" at bounding box center [448, 222] width 896 height 445
type input "**********"
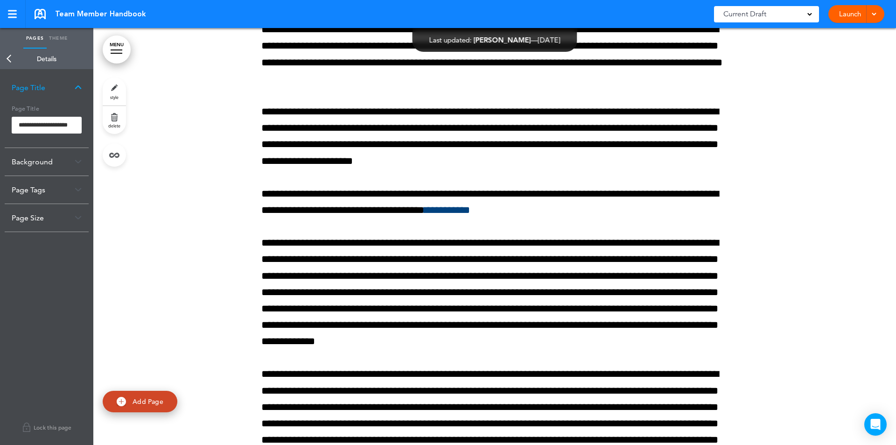
drag, startPoint x: 241, startPoint y: 198, endPoint x: 187, endPoint y: 199, distance: 54.1
click at [236, 199] on body "Make this page common so it is available in other handbooks. This handbook Prev…" at bounding box center [448, 222] width 896 height 445
click at [77, 86] on img at bounding box center [78, 87] width 7 height 5
click at [220, 91] on div at bounding box center [494, 263] width 802 height 1110
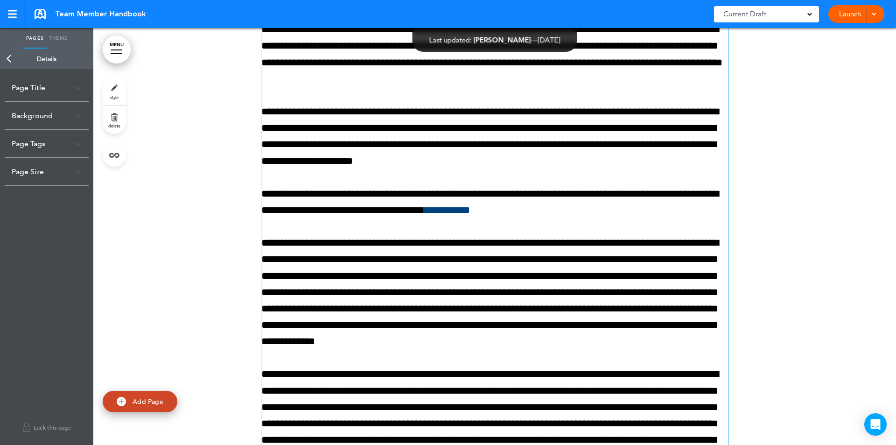
scroll to position [35648, 0]
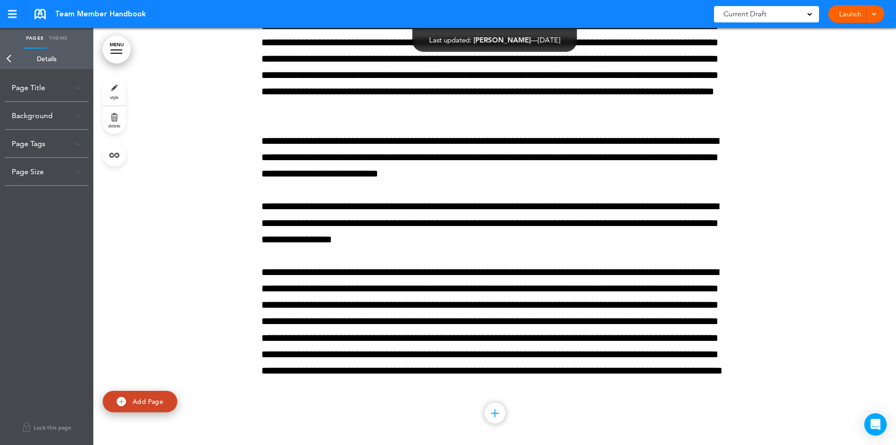
click at [117, 53] on div at bounding box center [117, 53] width 12 height 1
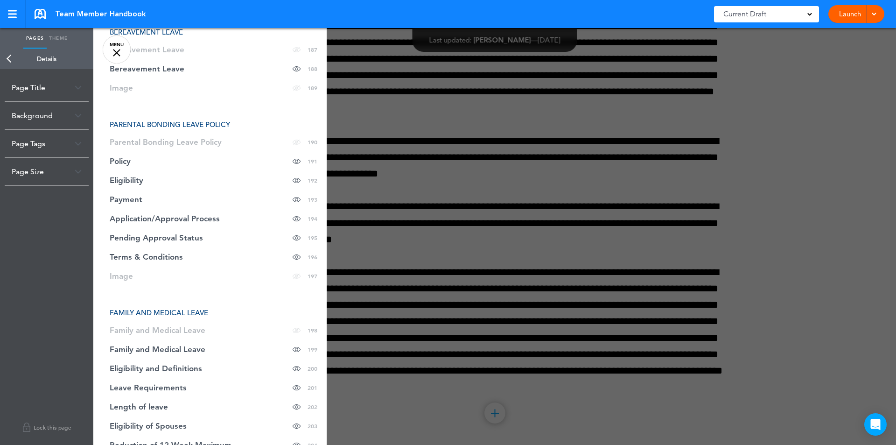
scroll to position [4872, 0]
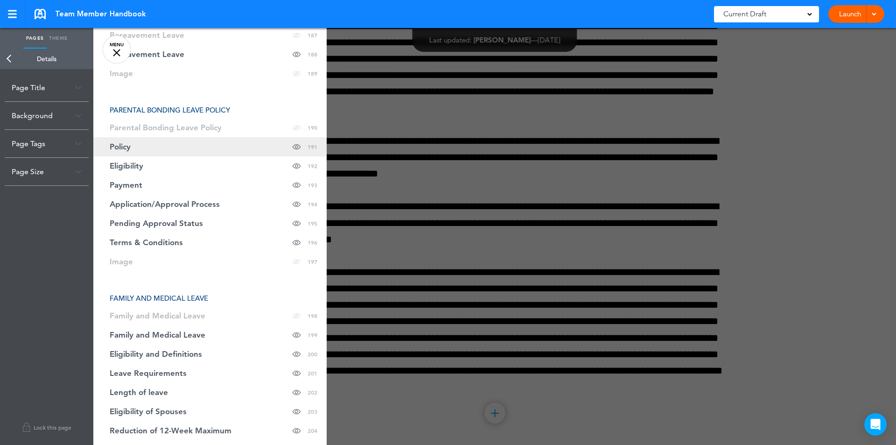
click at [124, 143] on span "Policy" at bounding box center [120, 147] width 21 height 8
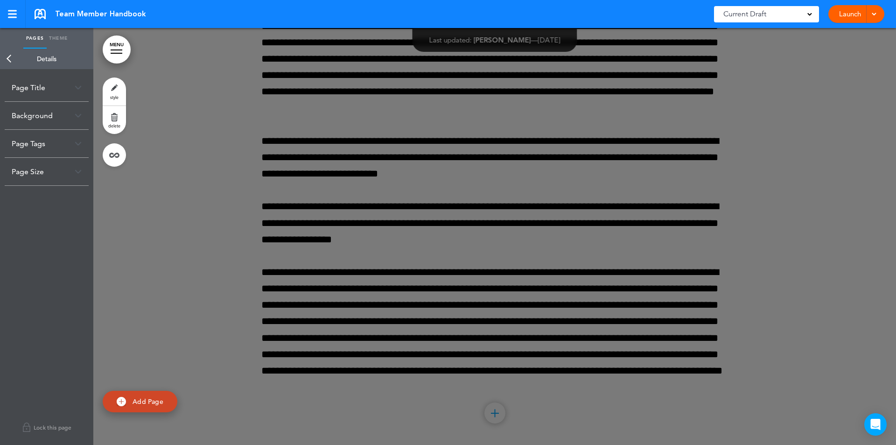
scroll to position [93024, 0]
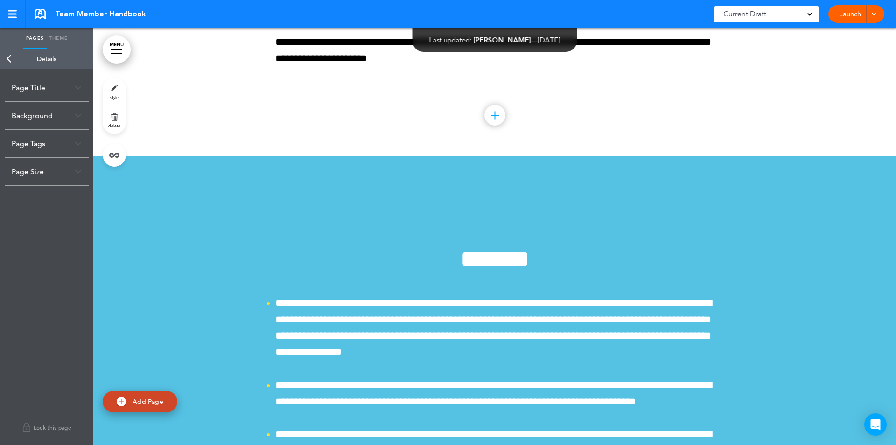
click at [121, 47] on link "MENU" at bounding box center [117, 49] width 28 height 28
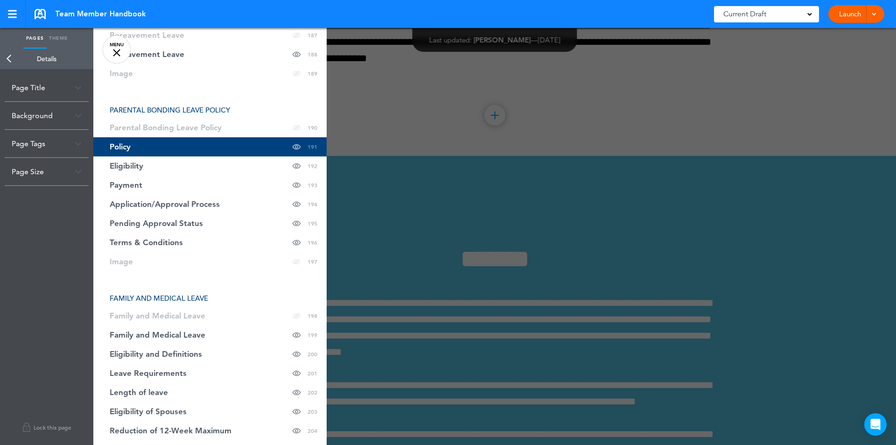
click at [686, 163] on div at bounding box center [541, 222] width 896 height 445
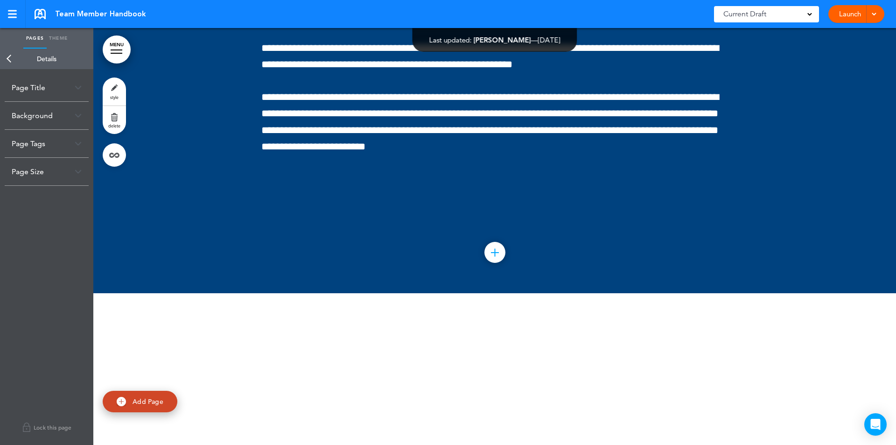
scroll to position [102500, 0]
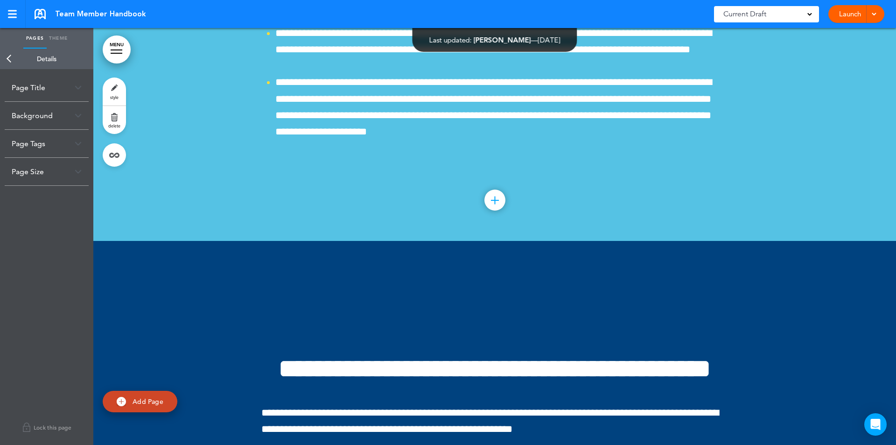
click at [114, 42] on link "MENU" at bounding box center [117, 49] width 28 height 28
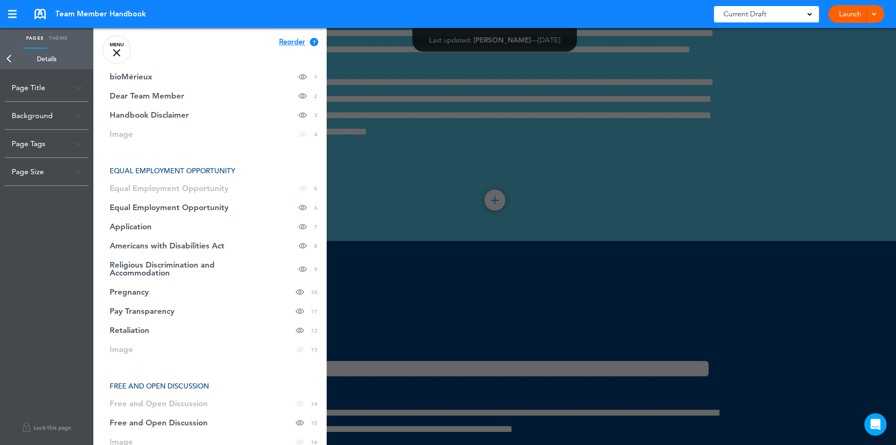
scroll to position [0, 0]
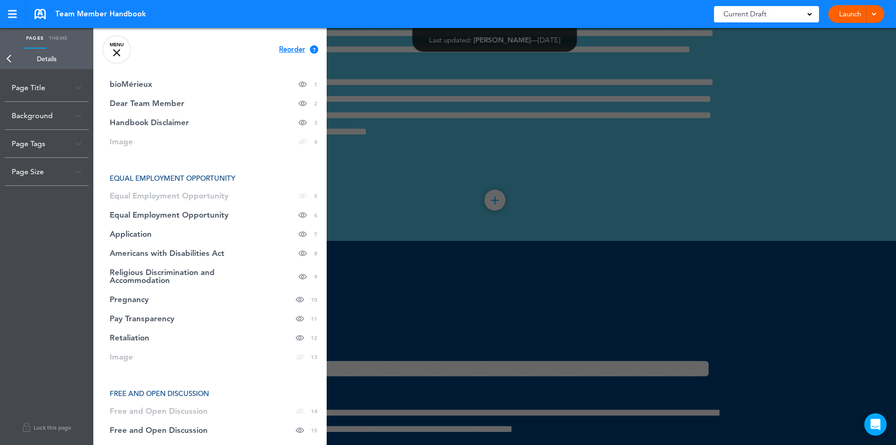
click at [188, 41] on div "Cancel Reorder ? Move or rearrange pages easily by selecting whole sections or …" at bounding box center [209, 250] width 233 height 445
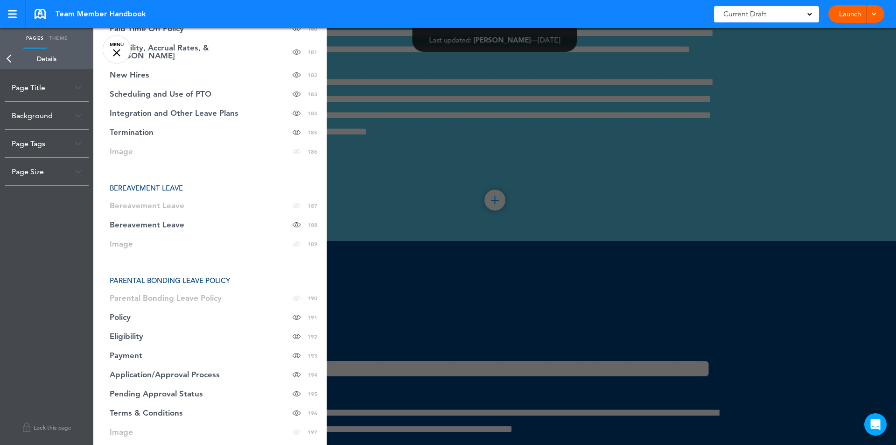
scroll to position [4694, 0]
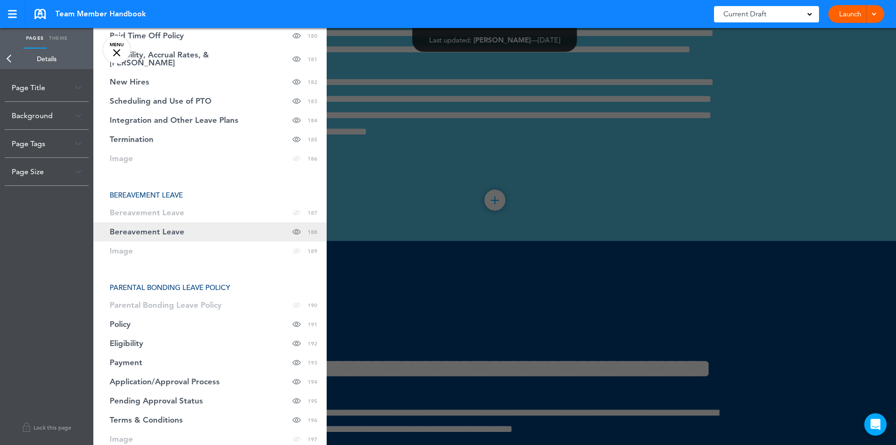
click at [162, 228] on span "Bereavement Leave" at bounding box center [147, 232] width 75 height 8
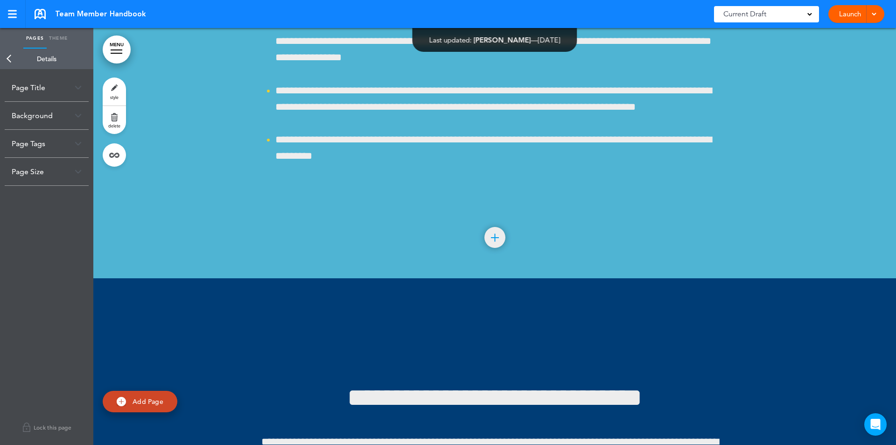
scroll to position [91491, 0]
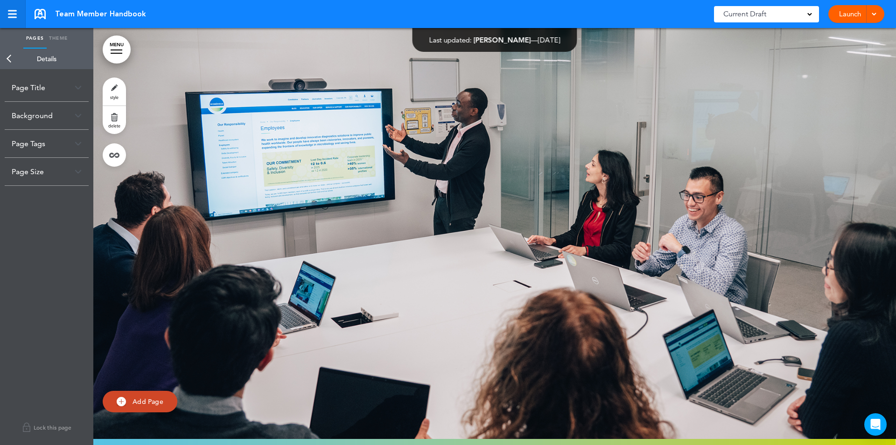
click at [10, 14] on div at bounding box center [12, 14] width 9 height 1
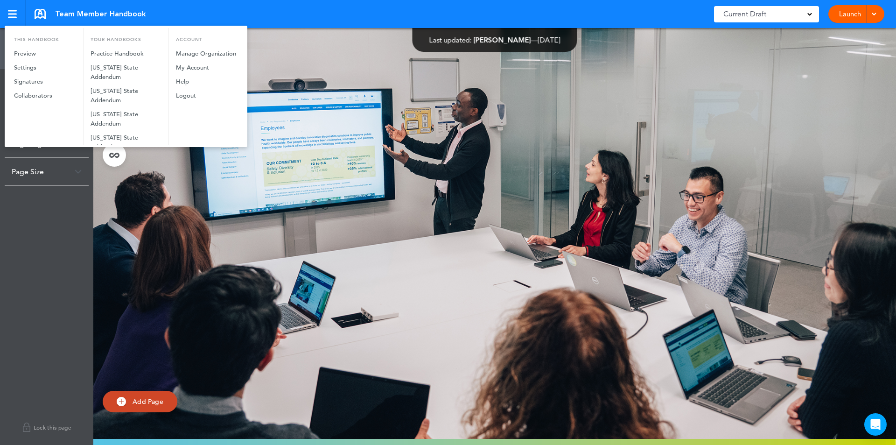
click at [312, 64] on div at bounding box center [448, 222] width 896 height 445
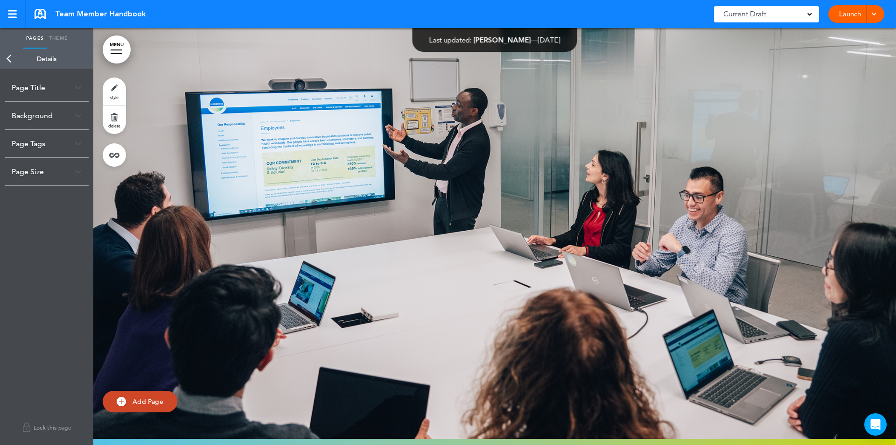
click at [116, 52] on link "MENU" at bounding box center [117, 49] width 28 height 28
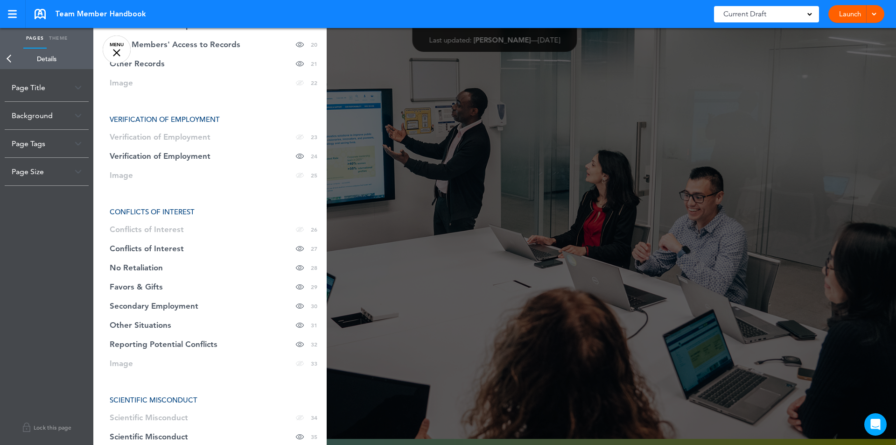
scroll to position [0, 0]
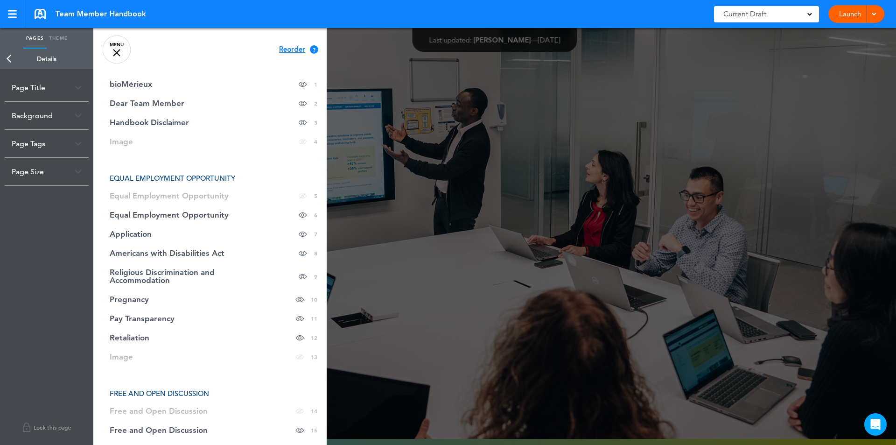
click at [7, 56] on link "Back" at bounding box center [9, 59] width 19 height 21
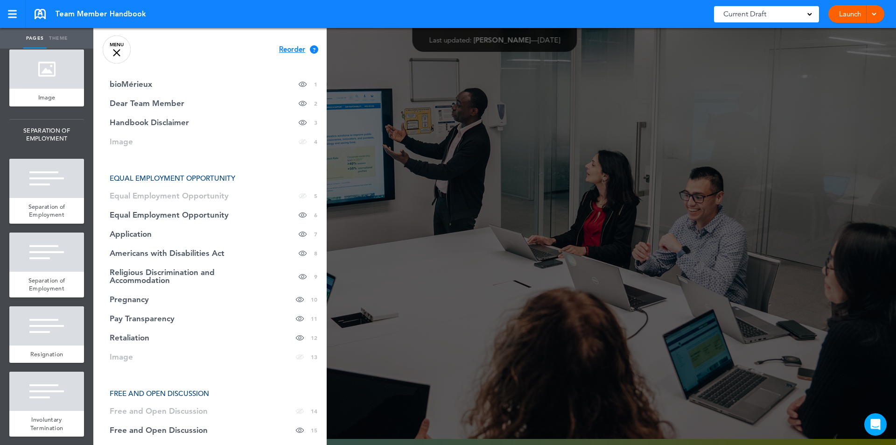
click at [515, 204] on div at bounding box center [541, 222] width 896 height 445
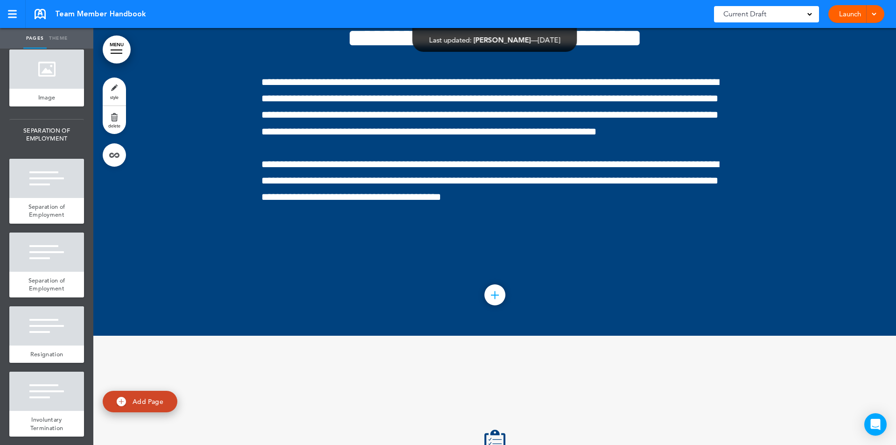
scroll to position [94041, 0]
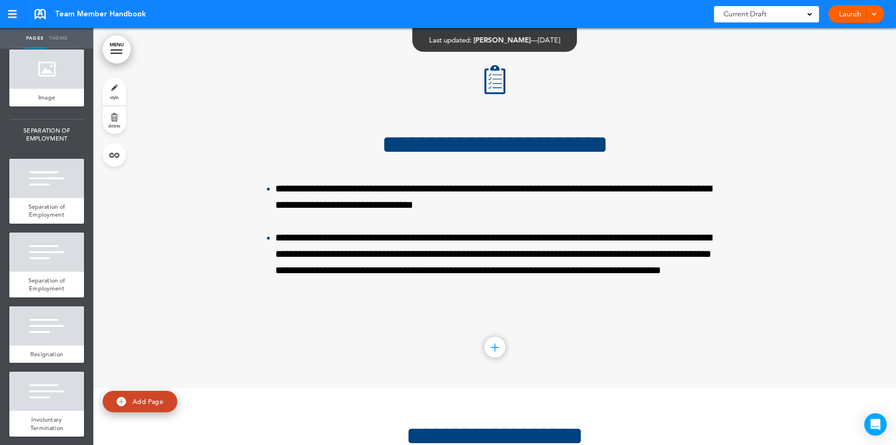
click at [115, 90] on link "style" at bounding box center [114, 91] width 23 height 28
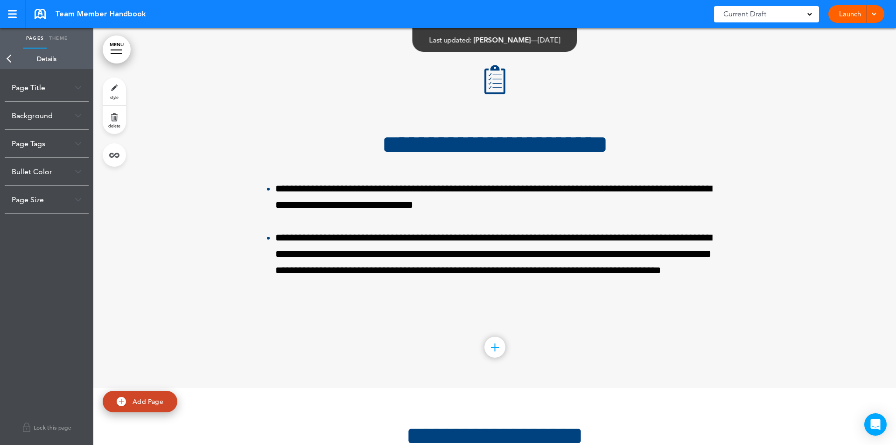
click at [52, 166] on div "Bullet Color" at bounding box center [47, 172] width 84 height 28
click at [7, 63] on link "Back" at bounding box center [9, 59] width 19 height 21
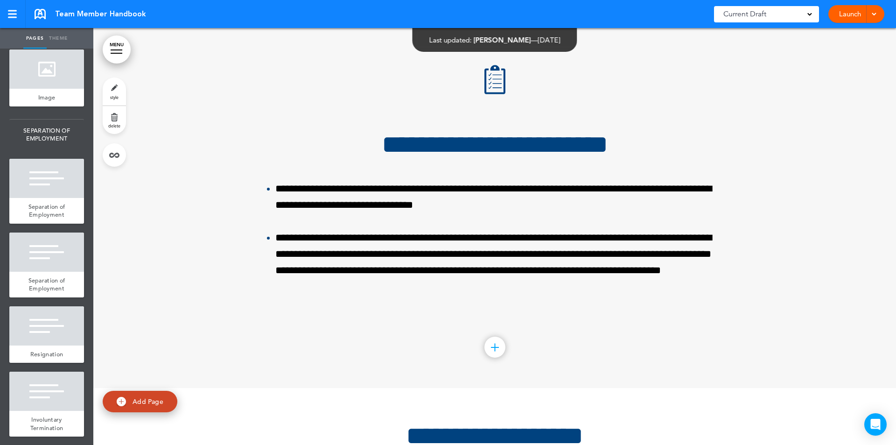
drag, startPoint x: 253, startPoint y: 81, endPoint x: 246, endPoint y: 78, distance: 8.0
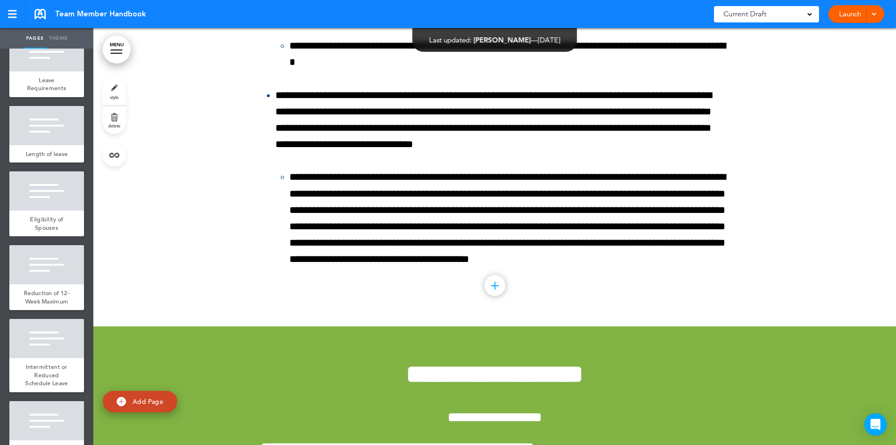
scroll to position [16377, 0]
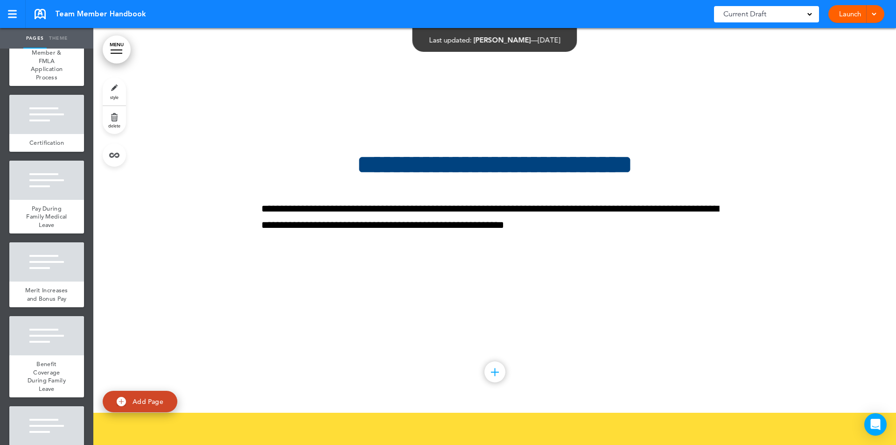
scroll to position [99032, 0]
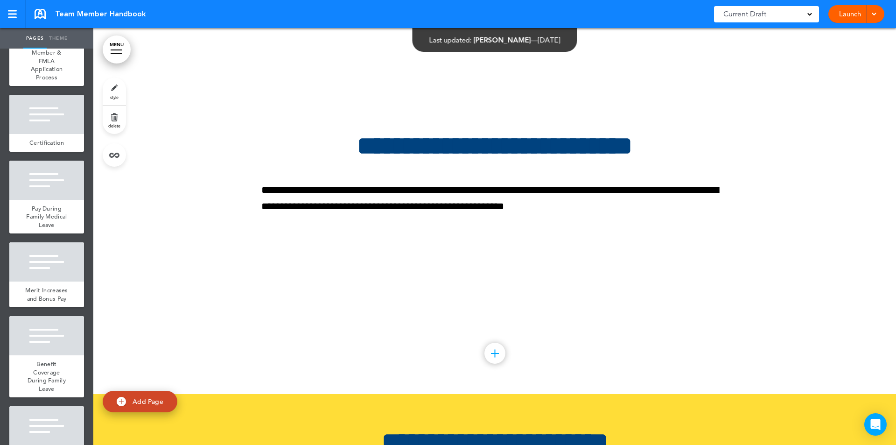
click at [118, 45] on link "MENU" at bounding box center [117, 49] width 28 height 28
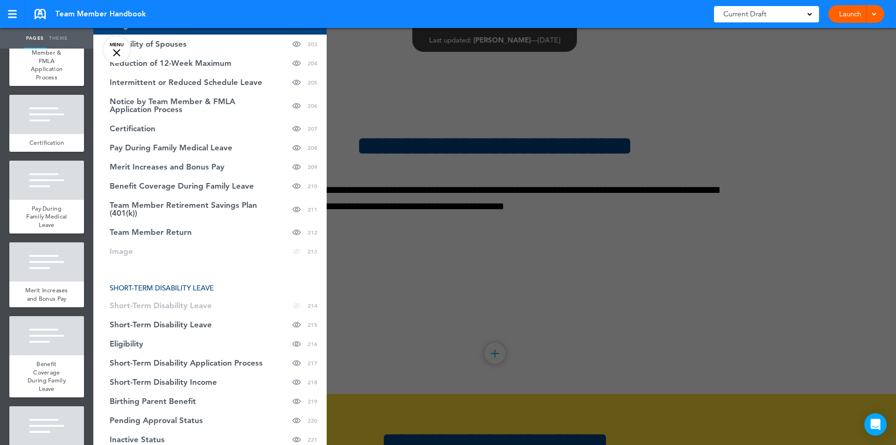
scroll to position [5260, 0]
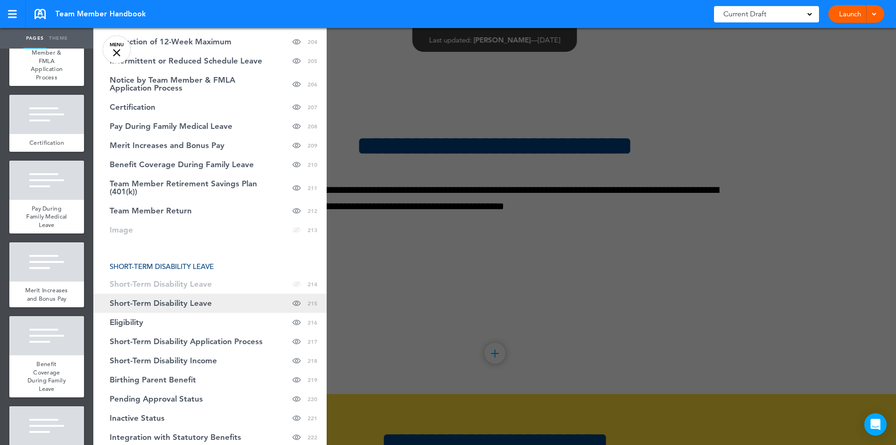
click at [154, 293] on link "Short-Term Disability Leave Hide page in table of contents 215" at bounding box center [209, 302] width 233 height 19
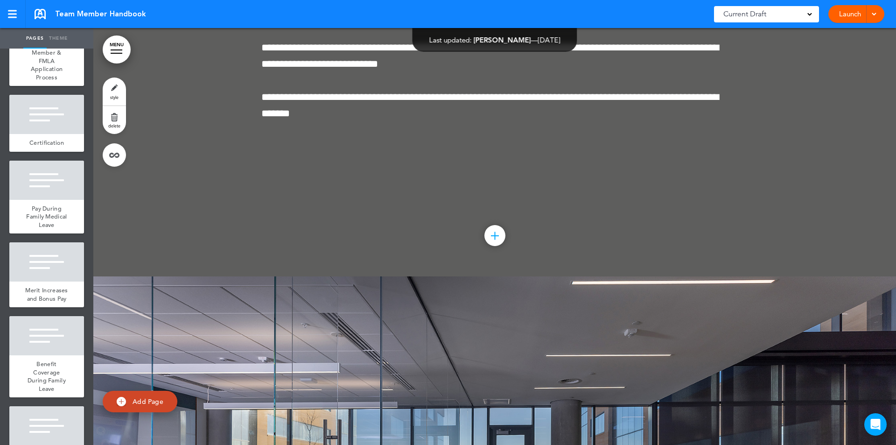
scroll to position [110865, 0]
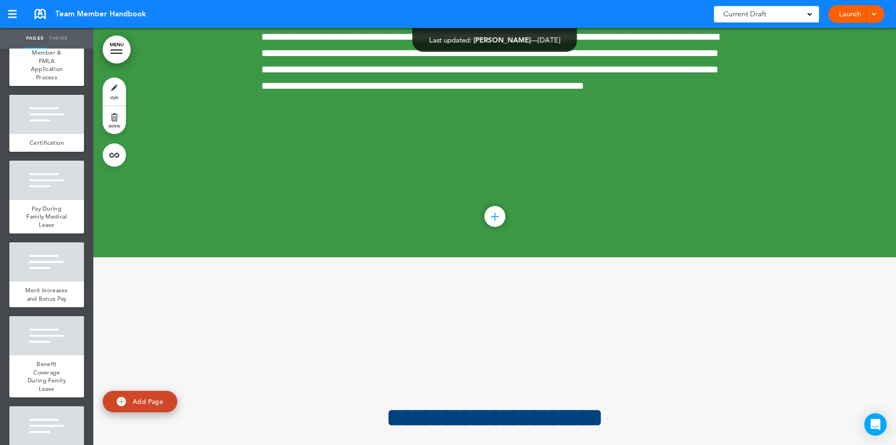
scroll to position [98317, 0]
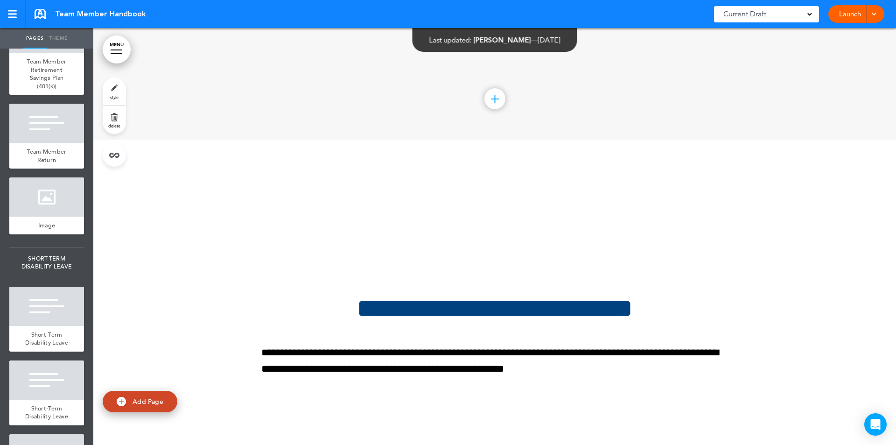
scroll to position [16763, 0]
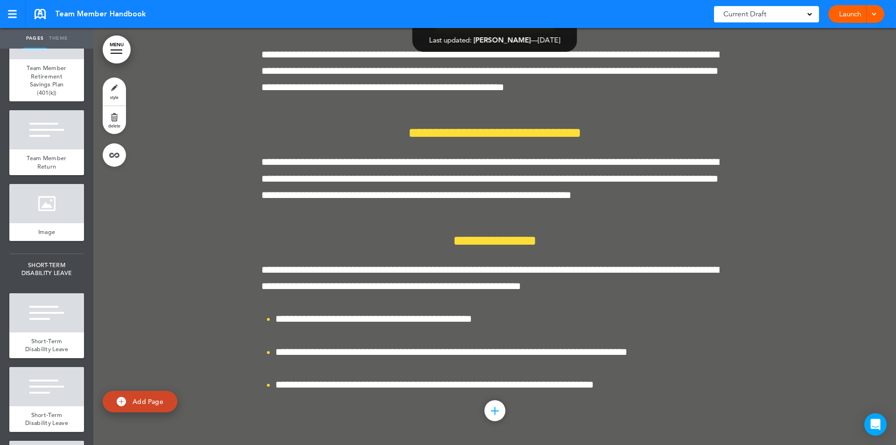
scroll to position [101177, 0]
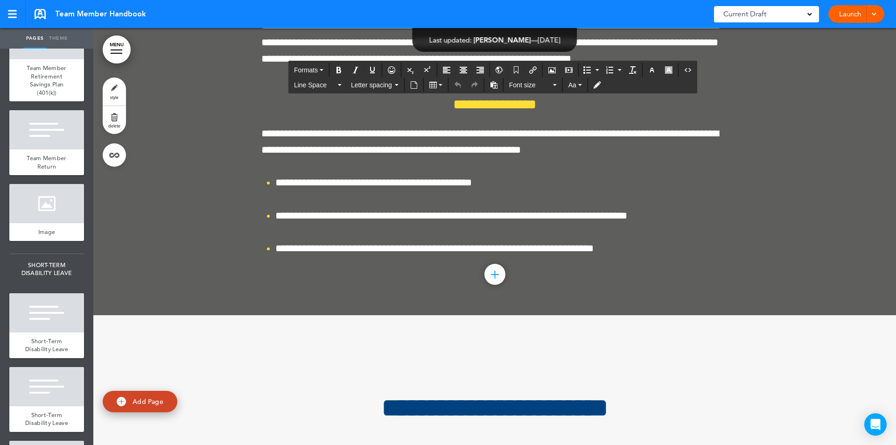
drag, startPoint x: 301, startPoint y: 261, endPoint x: 338, endPoint y: 260, distance: 36.9
drag, startPoint x: 387, startPoint y: 278, endPoint x: 398, endPoint y: 275, distance: 11.4
drag, startPoint x: 320, startPoint y: 261, endPoint x: 408, endPoint y: 262, distance: 88.2
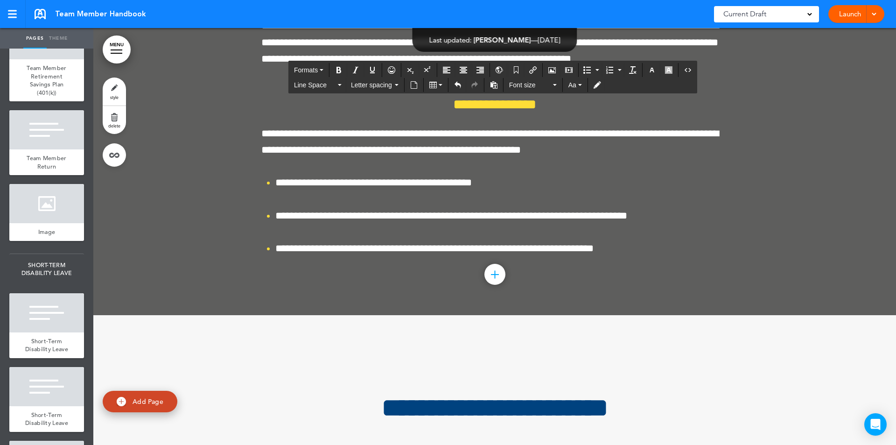
copy p "**********"
drag, startPoint x: 386, startPoint y: 277, endPoint x: 416, endPoint y: 279, distance: 30.4
drag, startPoint x: 329, startPoint y: 293, endPoint x: 361, endPoint y: 289, distance: 32.5
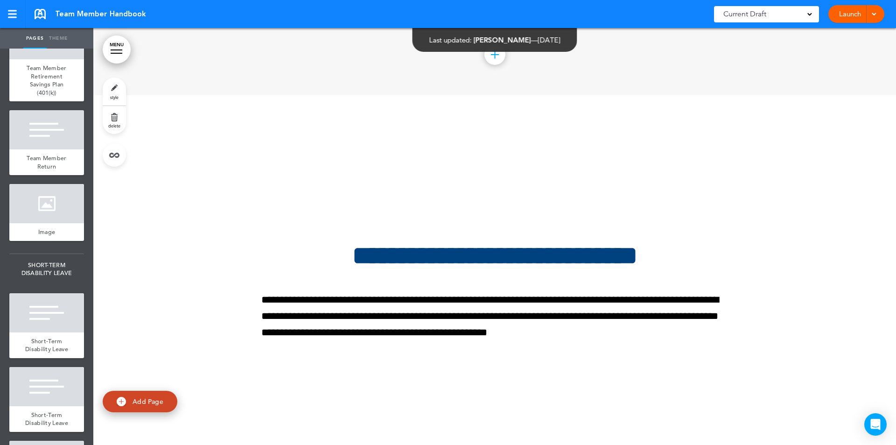
scroll to position [101817, 0]
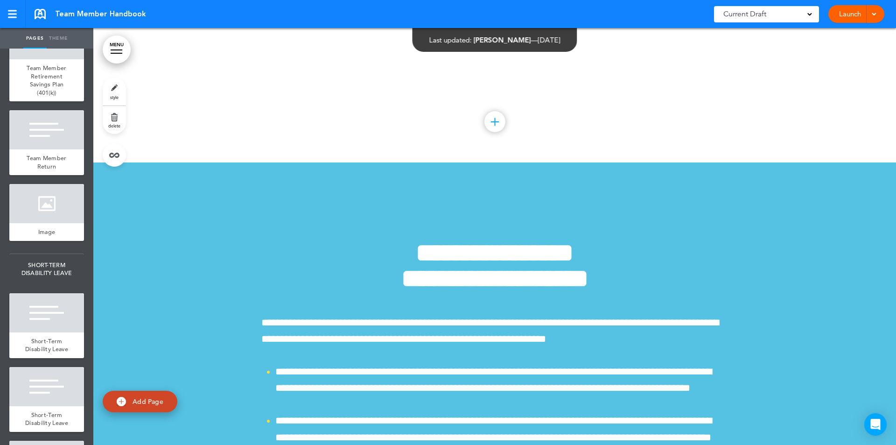
scroll to position [102184, 0]
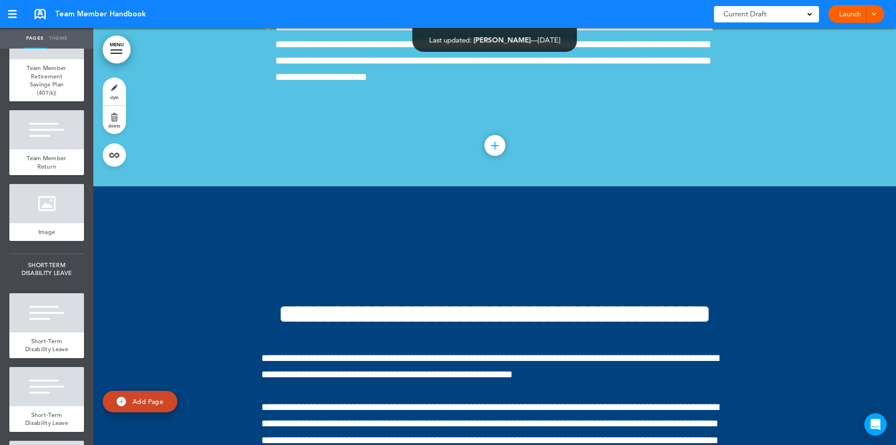
scroll to position [102600, 0]
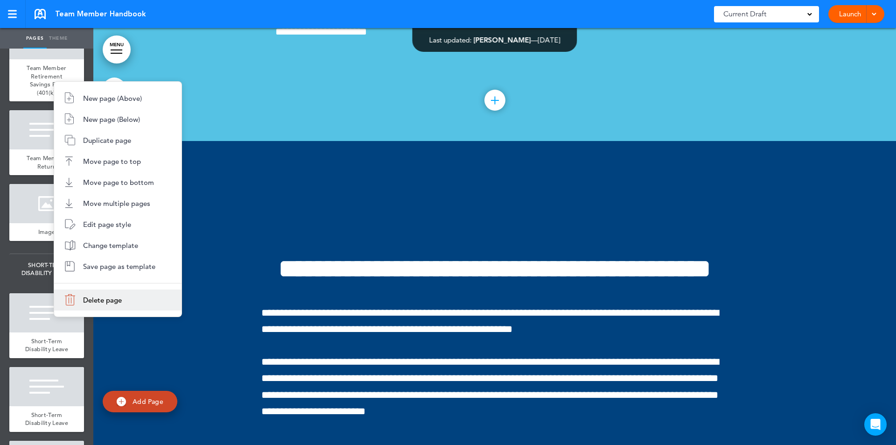
click at [104, 297] on span "Delete page" at bounding box center [102, 299] width 39 height 9
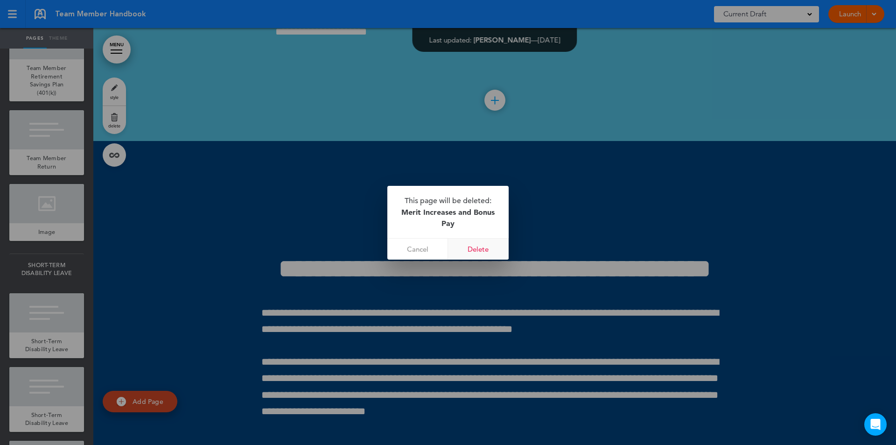
click at [473, 251] on link "Delete" at bounding box center [478, 248] width 61 height 21
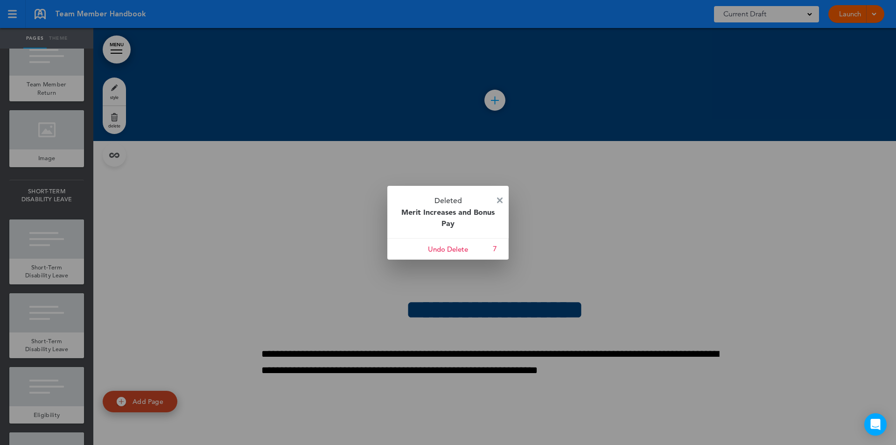
click at [501, 201] on img at bounding box center [500, 200] width 6 height 6
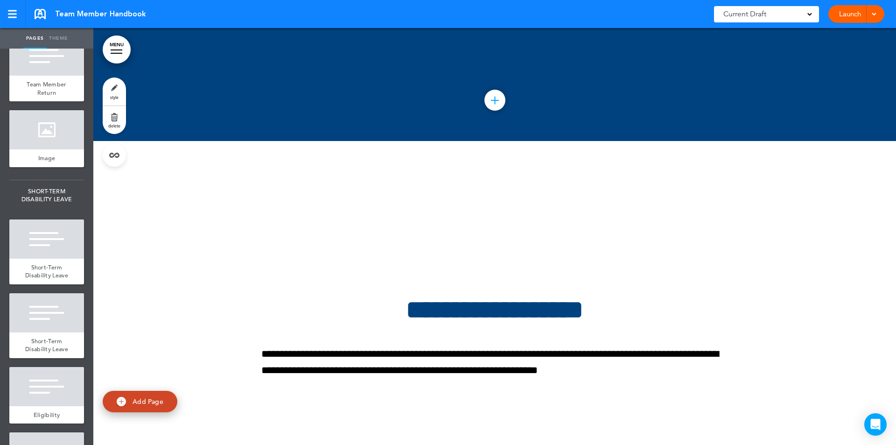
click at [56, 387] on ul "add page bioMérieux add page Dear Team Member add page Handbook Disclaimer add …" at bounding box center [46, 247] width 93 height 396
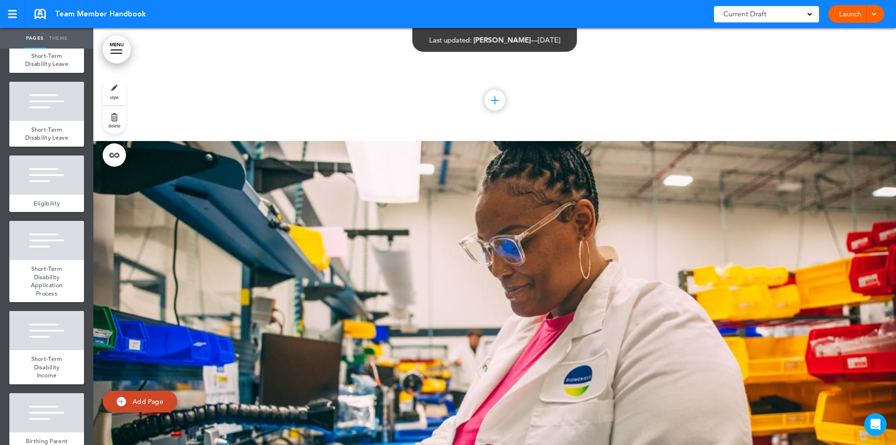
scroll to position [16987, 0]
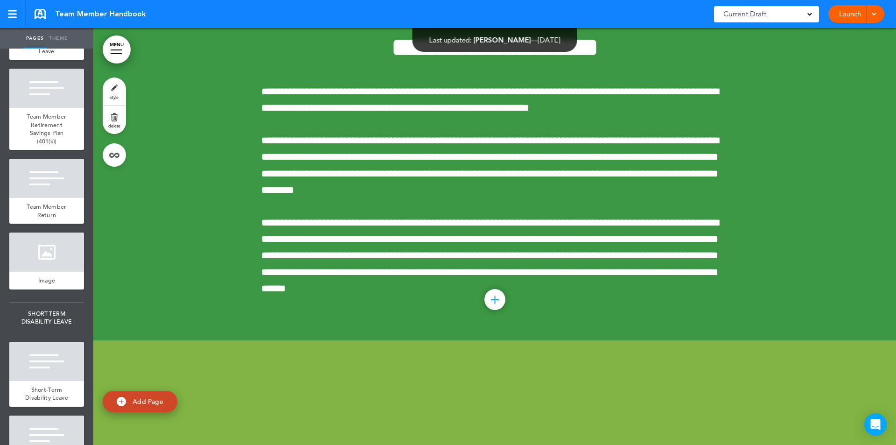
scroll to position [104431, 0]
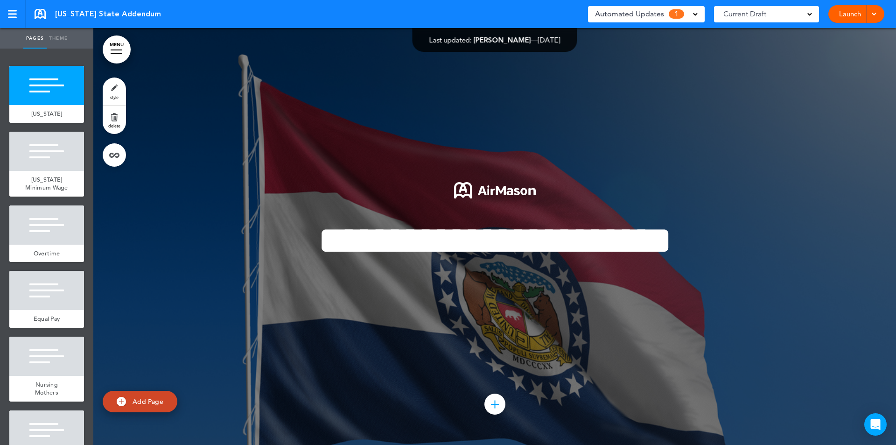
click at [119, 45] on link "MENU" at bounding box center [117, 49] width 28 height 28
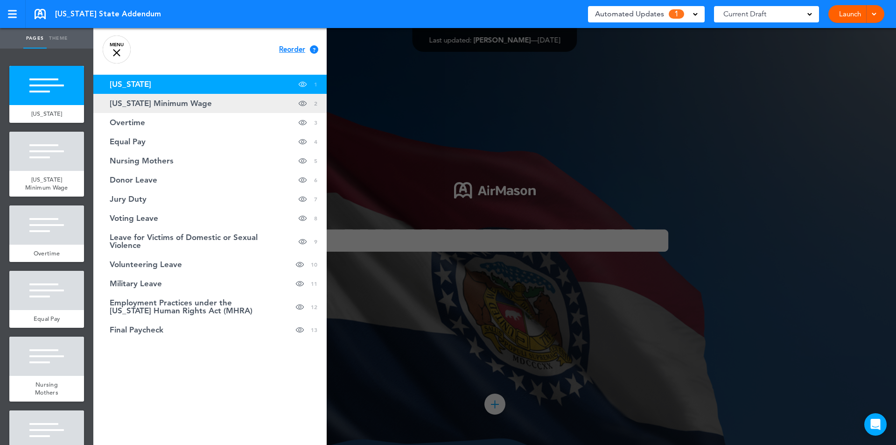
click at [179, 102] on span "[US_STATE] Minimum Wage" at bounding box center [161, 103] width 102 height 8
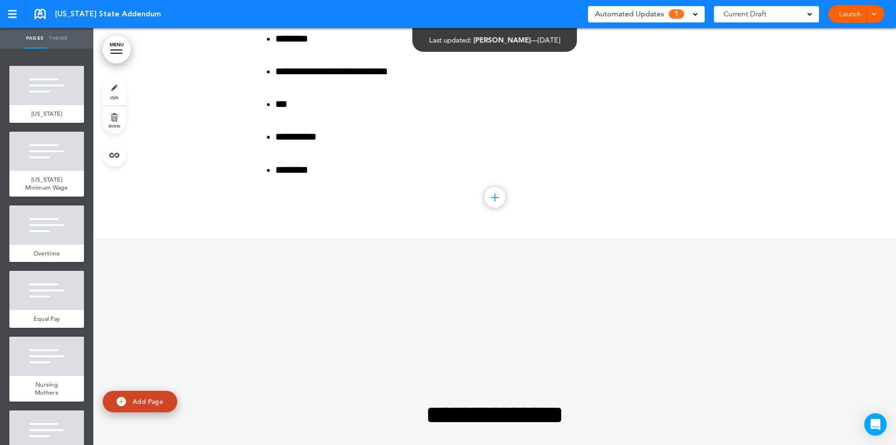
scroll to position [4998, 0]
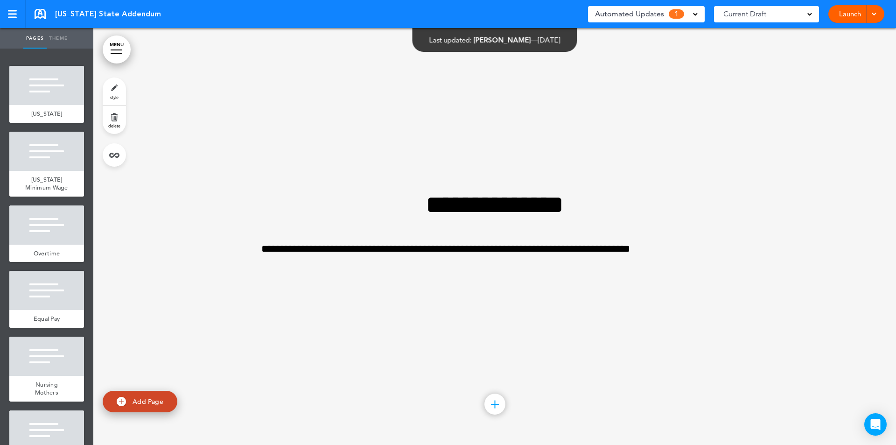
click at [696, 14] on span at bounding box center [695, 13] width 5 height 5
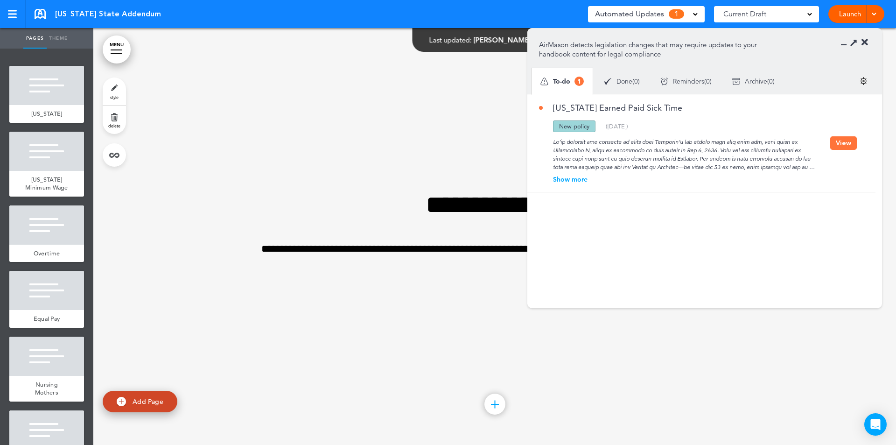
click at [561, 180] on div "Show more" at bounding box center [684, 179] width 291 height 7
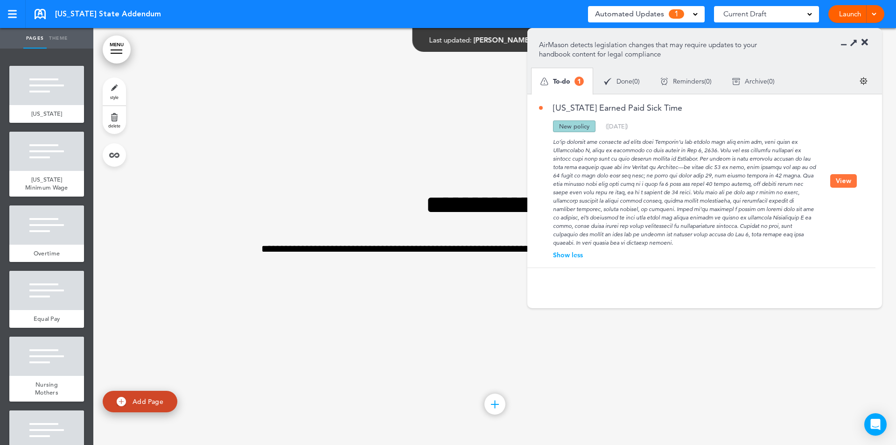
click at [866, 41] on icon at bounding box center [864, 42] width 7 height 9
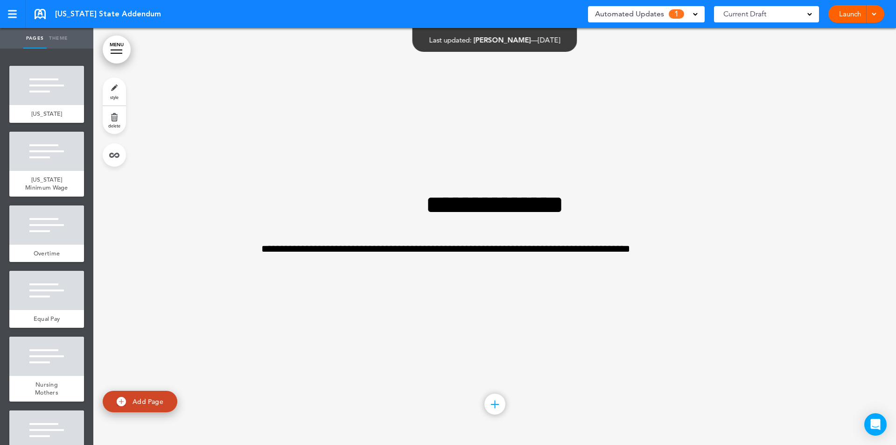
click at [27, 11] on div "[US_STATE] State Addendum Saved! Automated Updates 1 Auto policy updates AirMas…" at bounding box center [448, 14] width 896 height 28
click at [45, 12] on link at bounding box center [40, 14] width 11 height 10
